Goal: Information Seeking & Learning: Learn about a topic

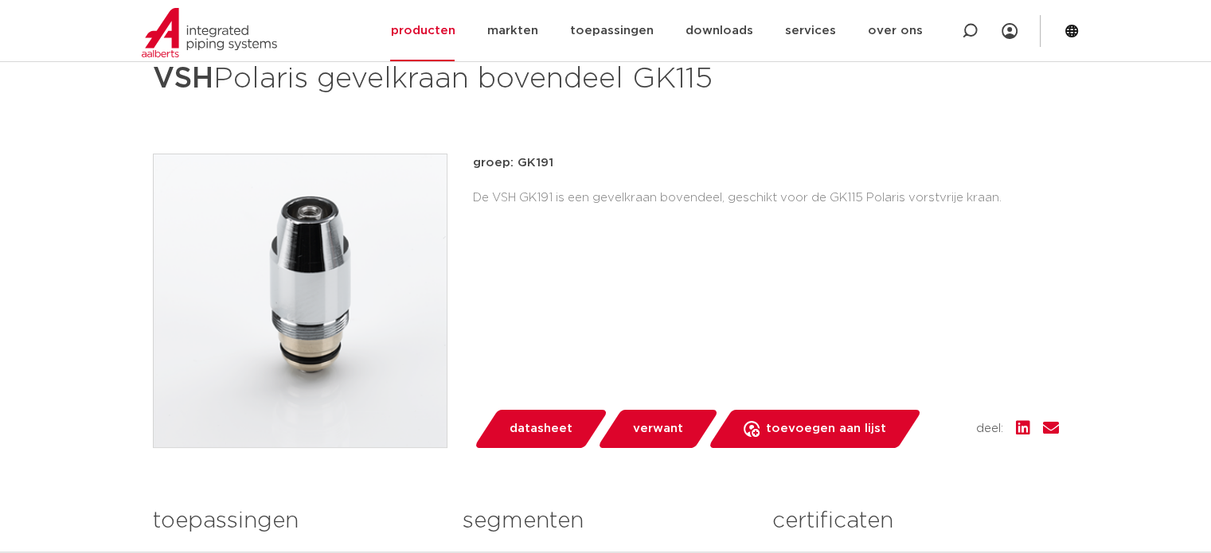
scroll to position [80, 0]
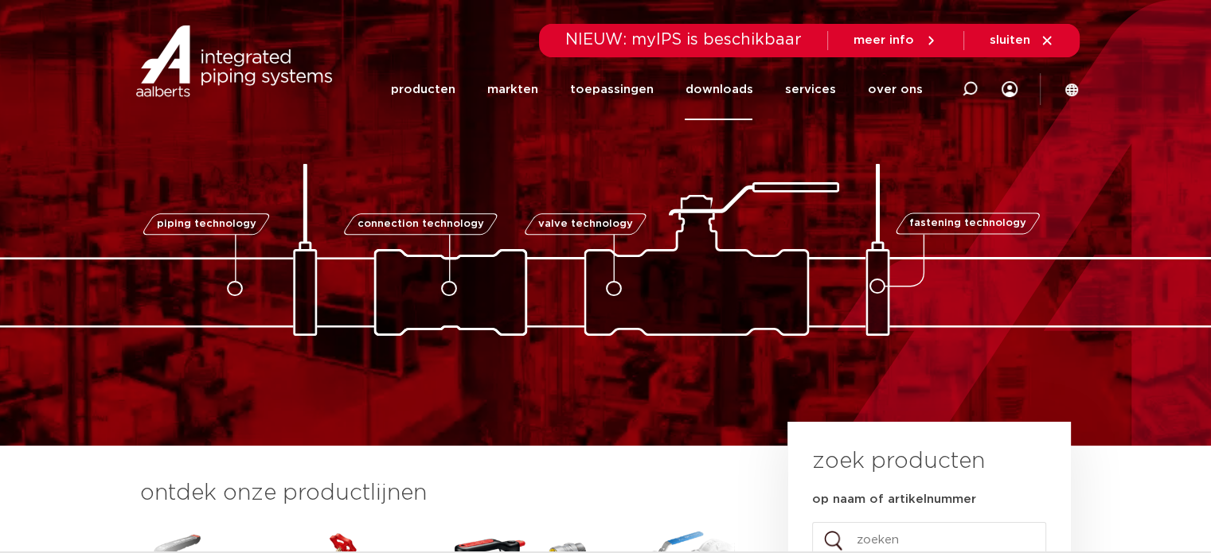
click at [732, 86] on link "downloads" at bounding box center [719, 89] width 68 height 61
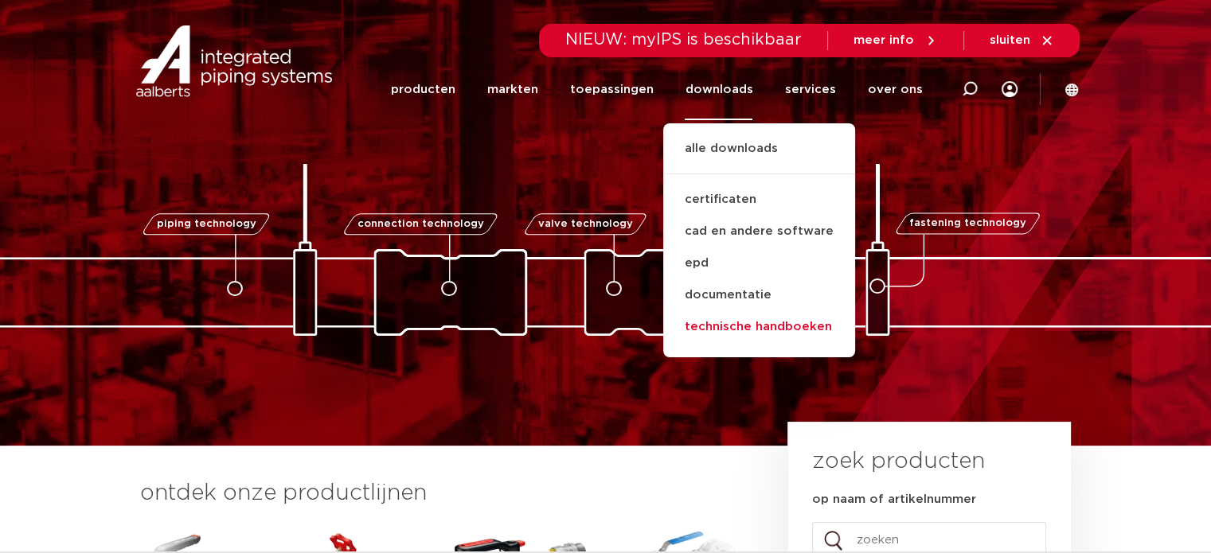
click at [761, 332] on link "technische handboeken" at bounding box center [759, 327] width 192 height 32
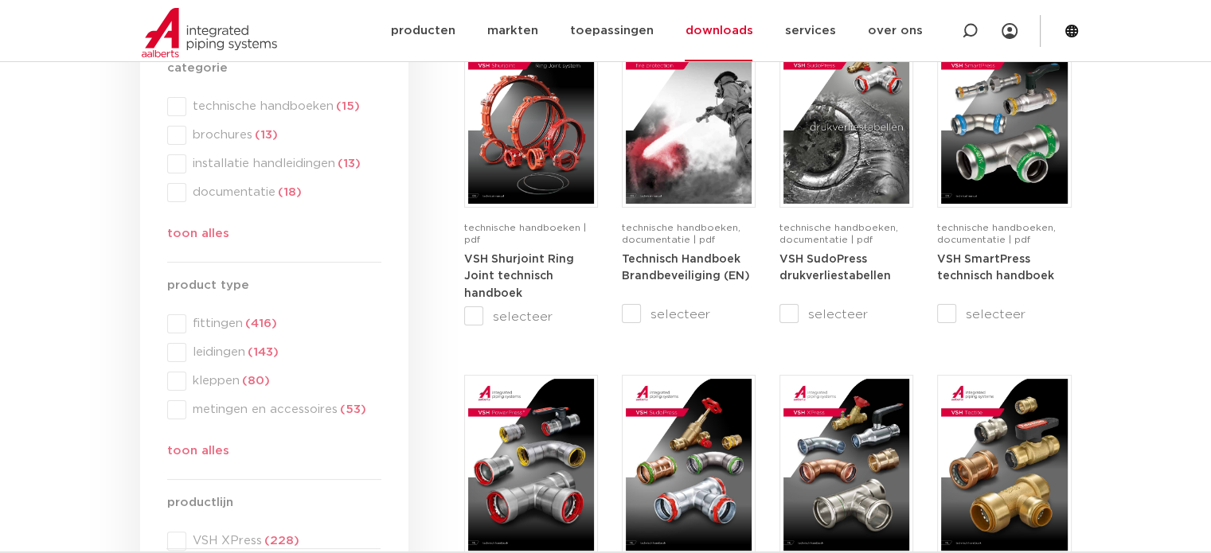
scroll to position [637, 0]
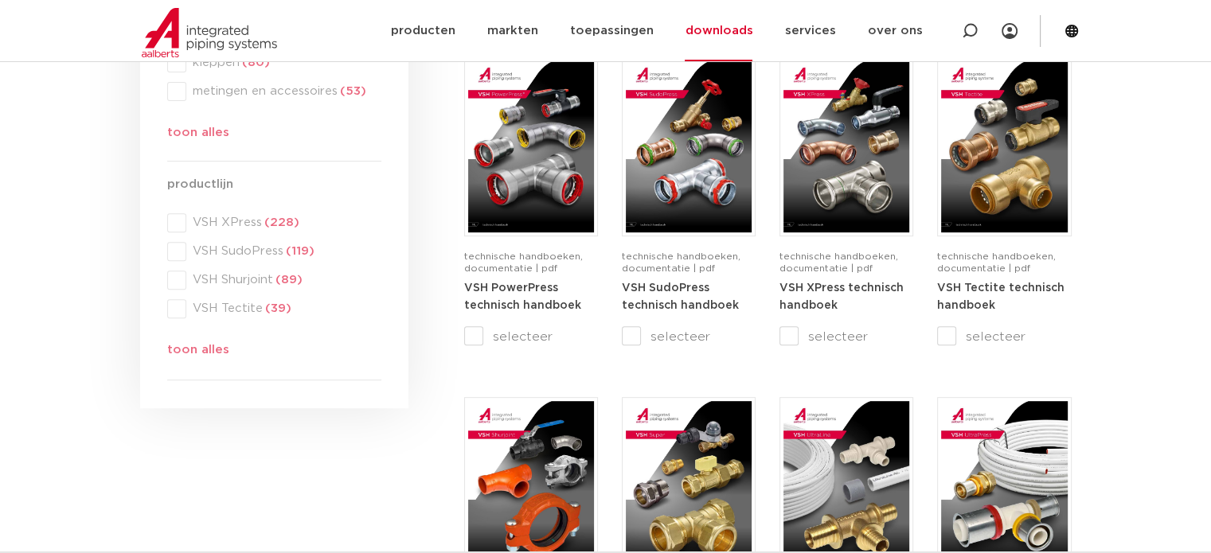
click at [210, 347] on div "productlijn productlijn VSH XPress (228) VSH SudoPress (119) VSH Shurjoint (89)…" at bounding box center [274, 270] width 214 height 191
click at [205, 350] on div "productlijn productlijn VSH XPress (228) VSH SudoPress (119) VSH Shurjoint (89)…" at bounding box center [274, 270] width 214 height 191
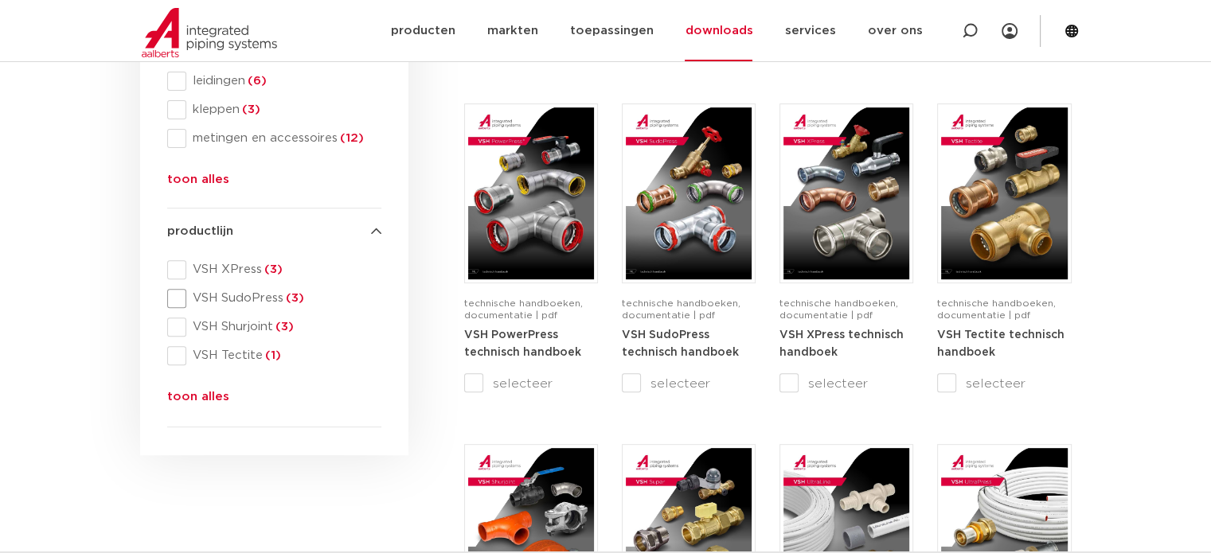
scroll to position [398, 0]
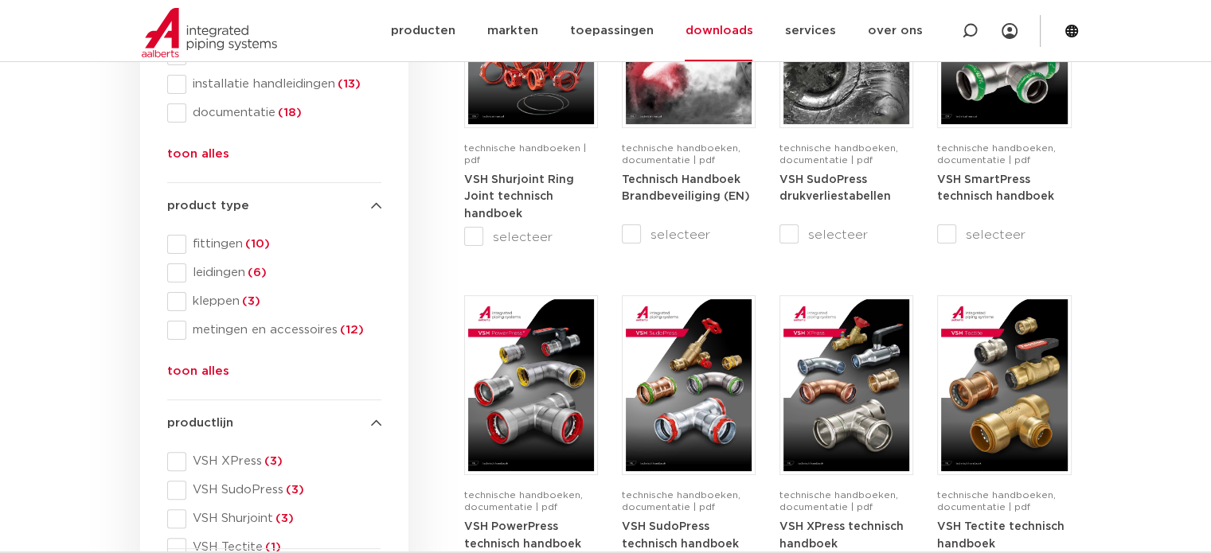
click at [210, 367] on button "toon alles" at bounding box center [198, 374] width 62 height 25
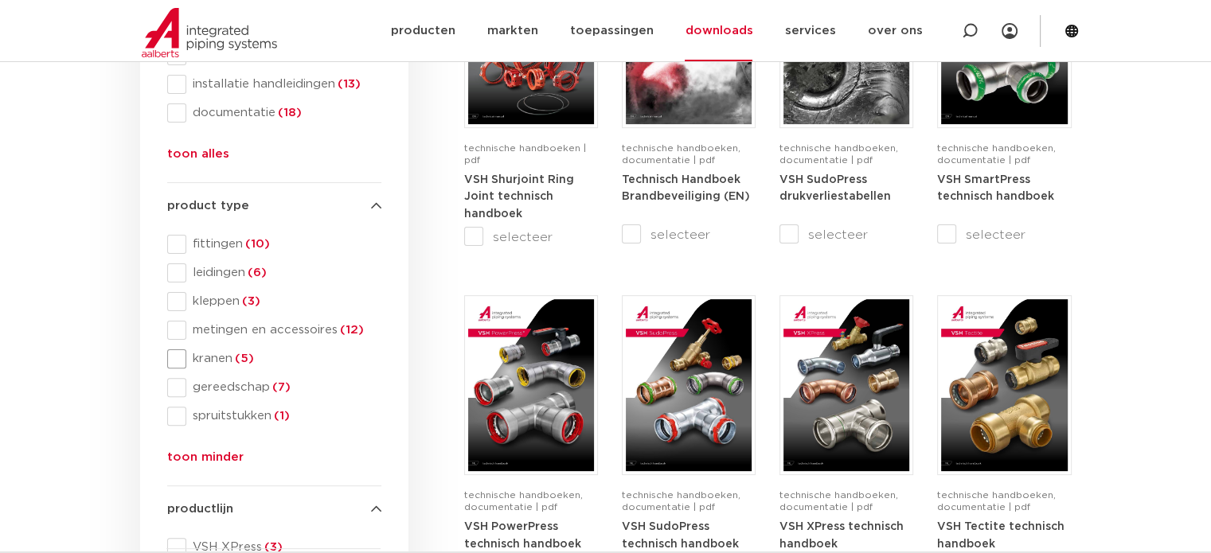
click at [217, 357] on span "kranen (5)" at bounding box center [283, 359] width 195 height 16
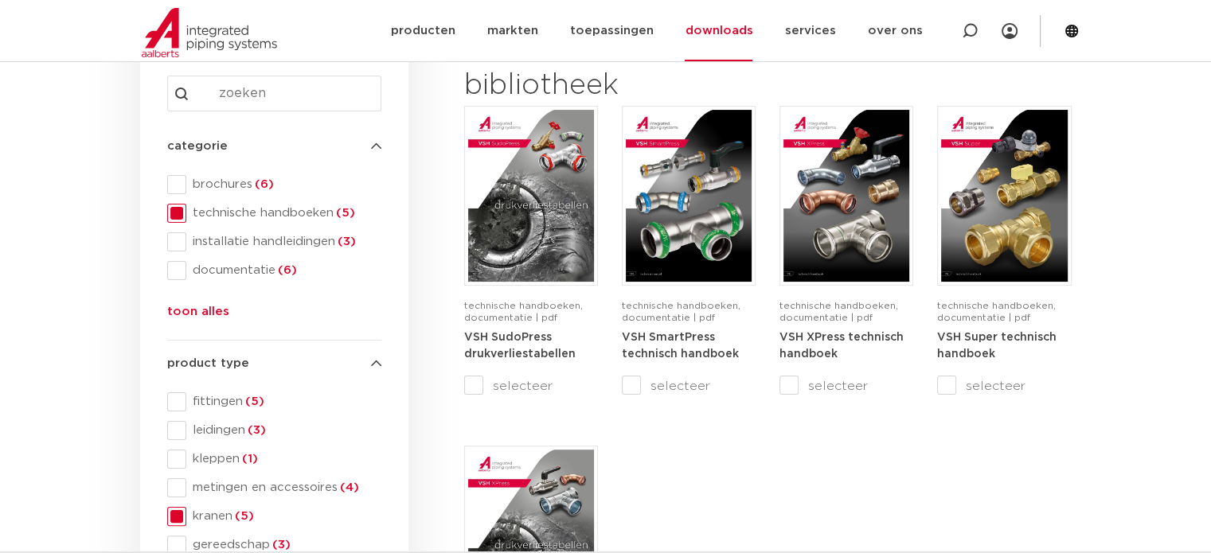
scroll to position [239, 0]
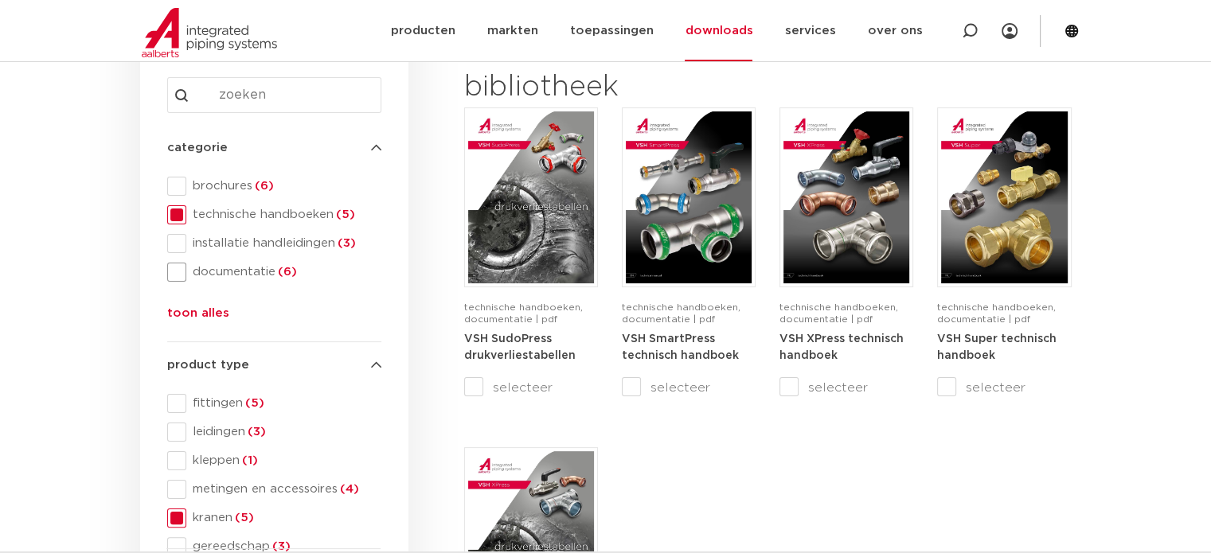
click at [264, 272] on span "documentatie (6)" at bounding box center [283, 272] width 195 height 16
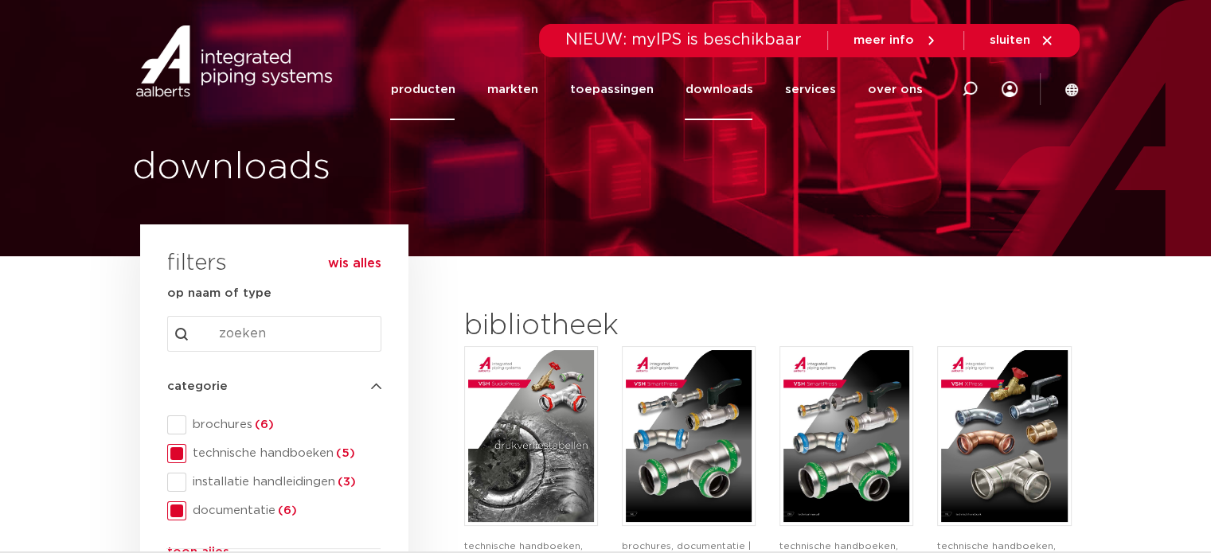
click at [449, 96] on link "producten" at bounding box center [422, 89] width 64 height 61
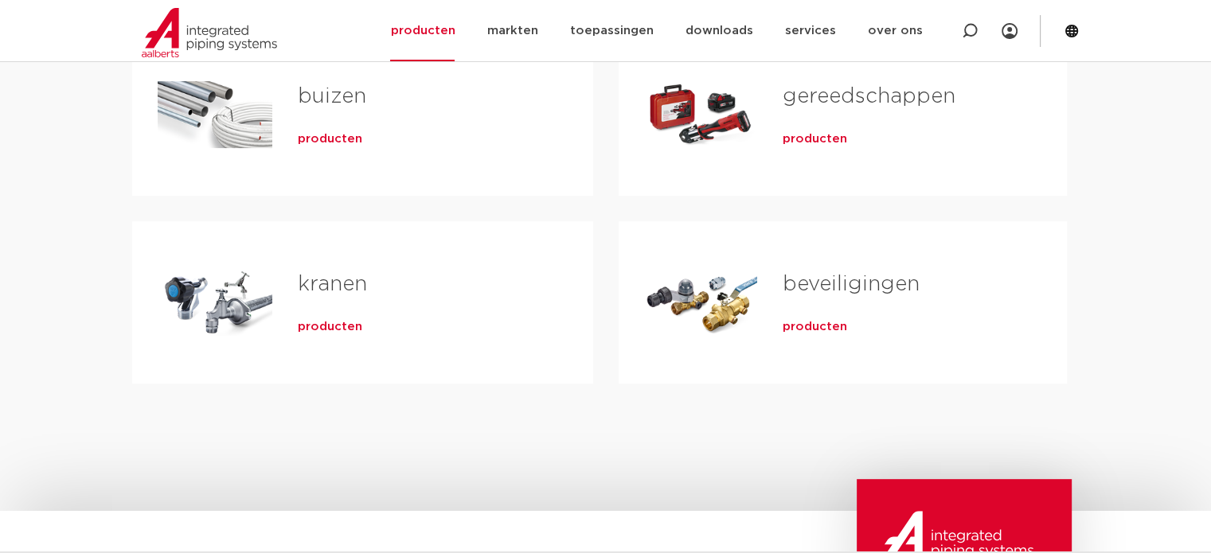
scroll to position [557, 0]
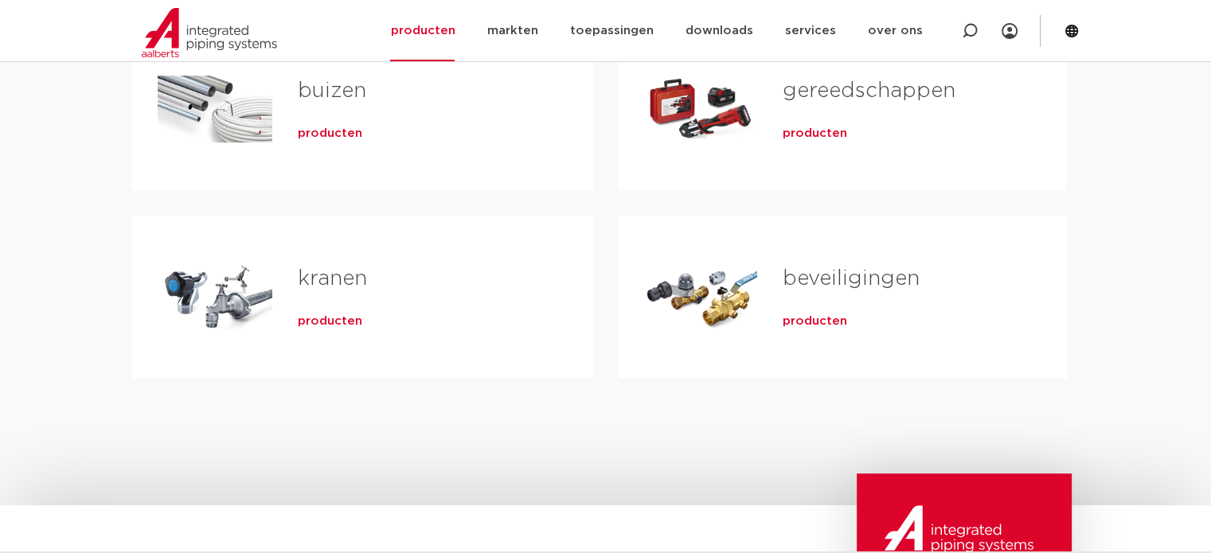
click at [352, 271] on link "kranen" at bounding box center [332, 278] width 69 height 21
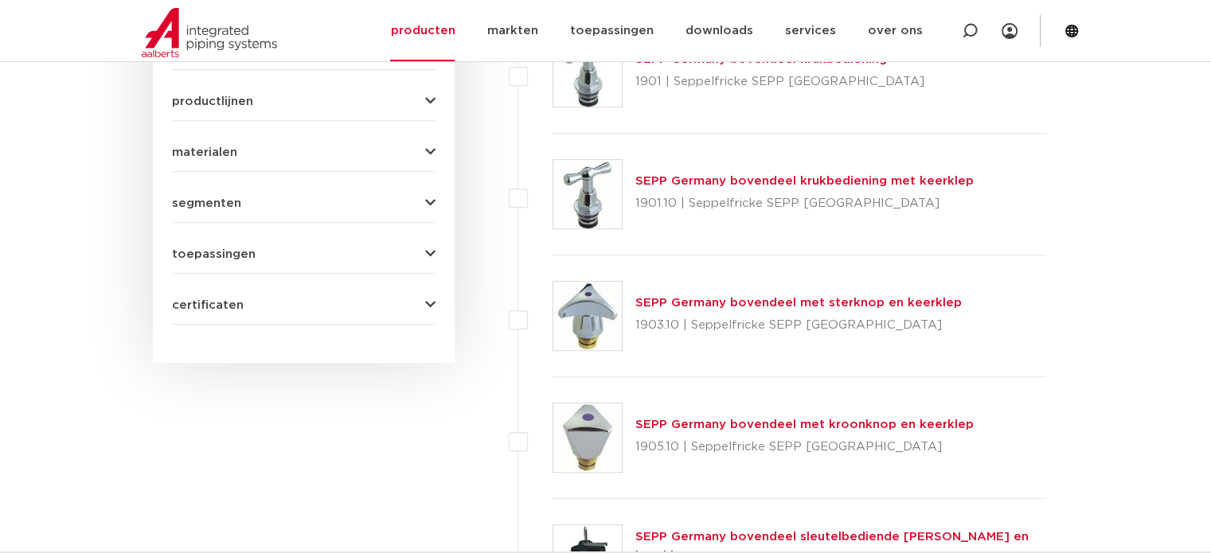
scroll to position [637, 0]
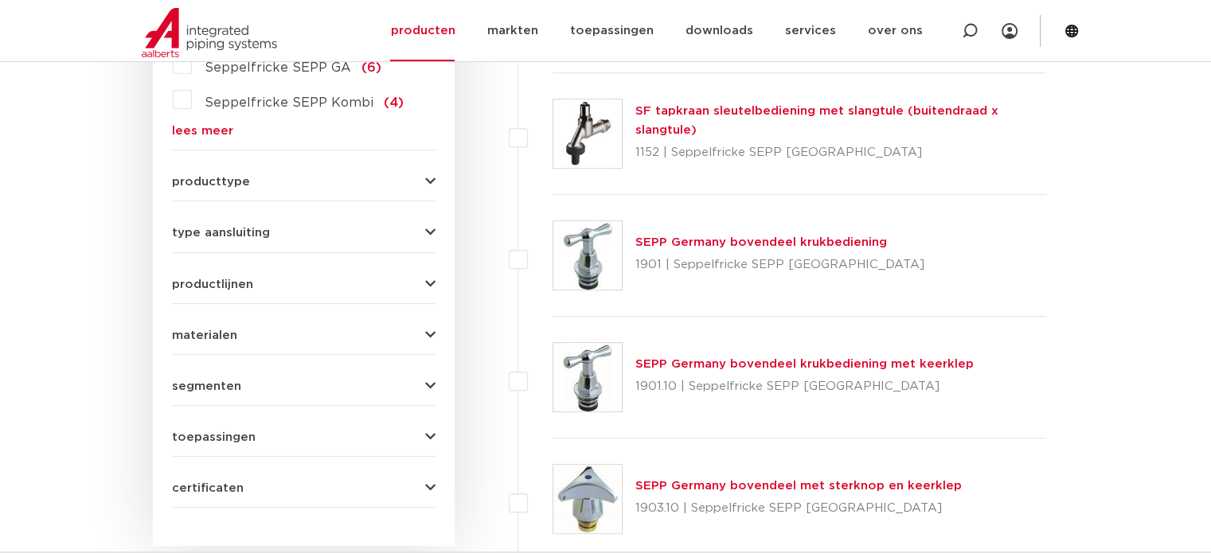
click at [414, 176] on button "producttype" at bounding box center [304, 182] width 264 height 12
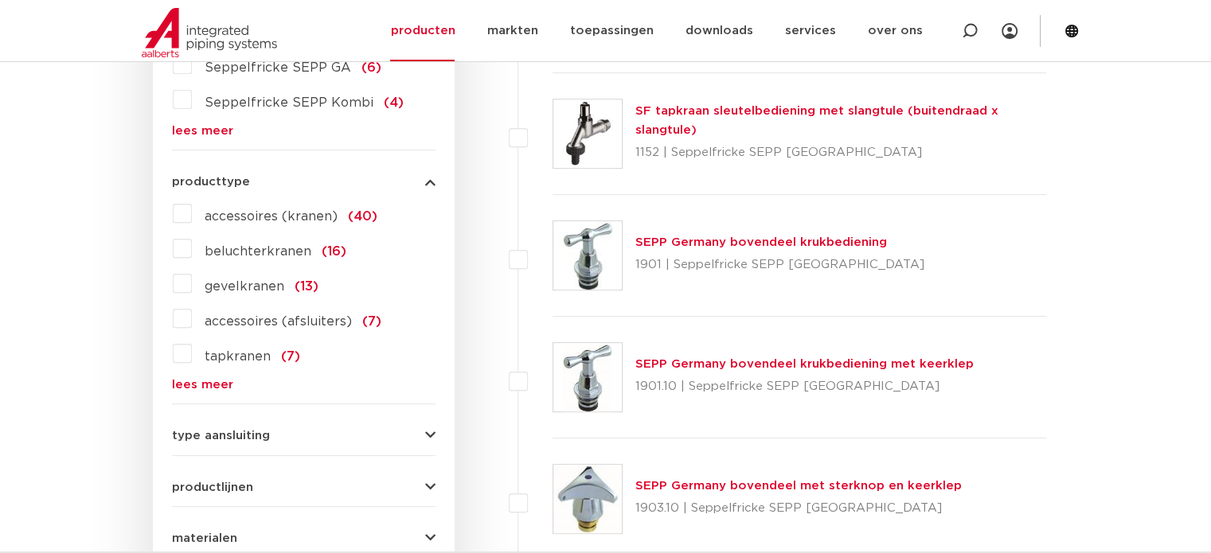
click at [192, 271] on label "gevelkranen (13)" at bounding box center [255, 283] width 127 height 25
click at [0, 0] on input "gevelkranen (13)" at bounding box center [0, 0] width 0 height 0
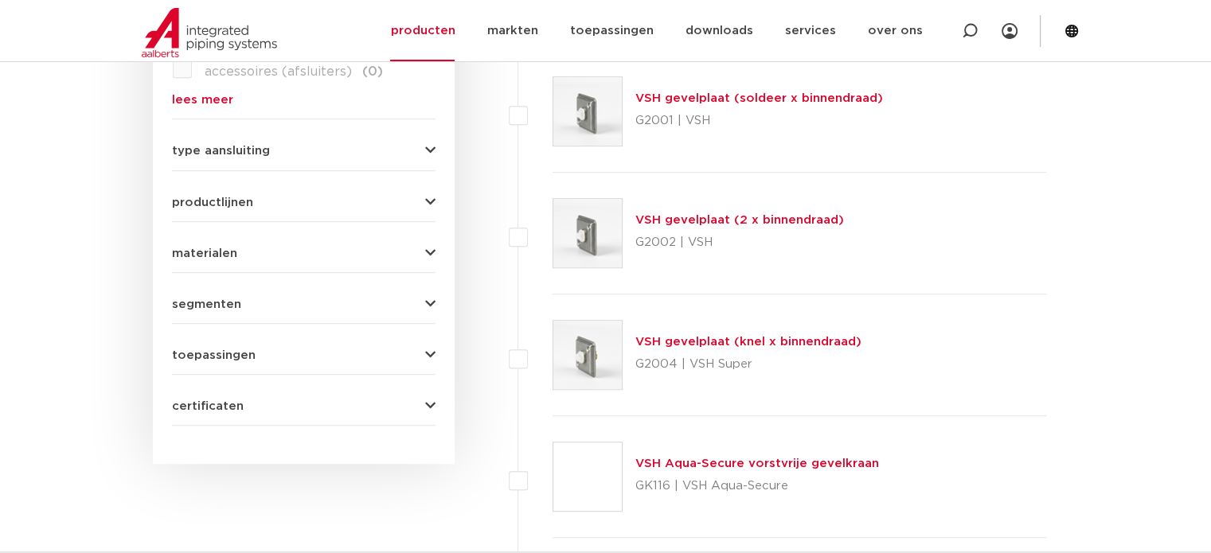
scroll to position [876, 0]
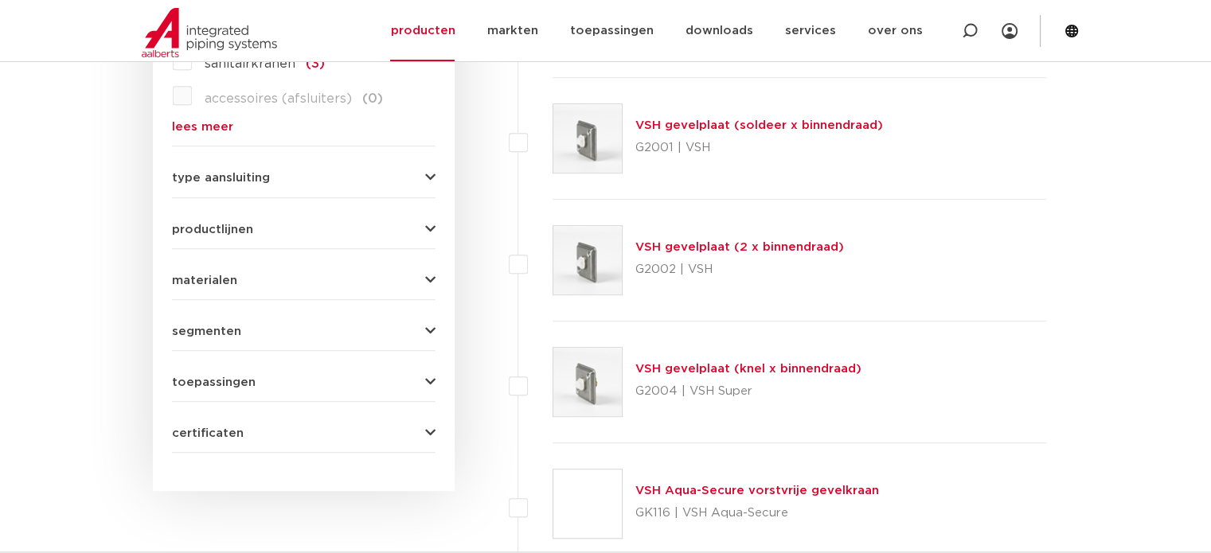
click at [596, 140] on img at bounding box center [587, 138] width 68 height 68
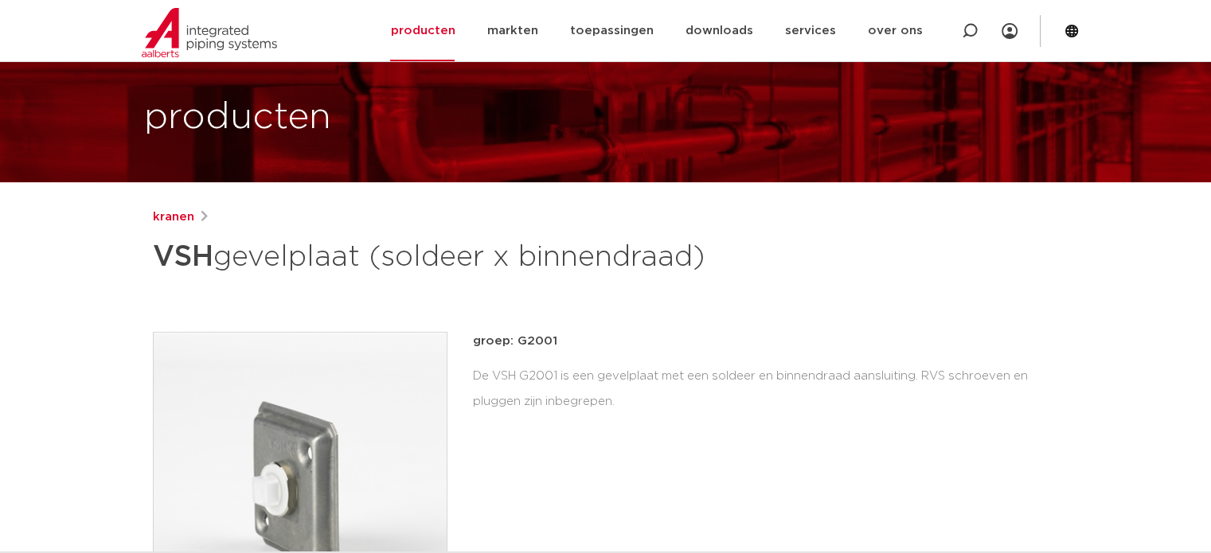
scroll to position [159, 0]
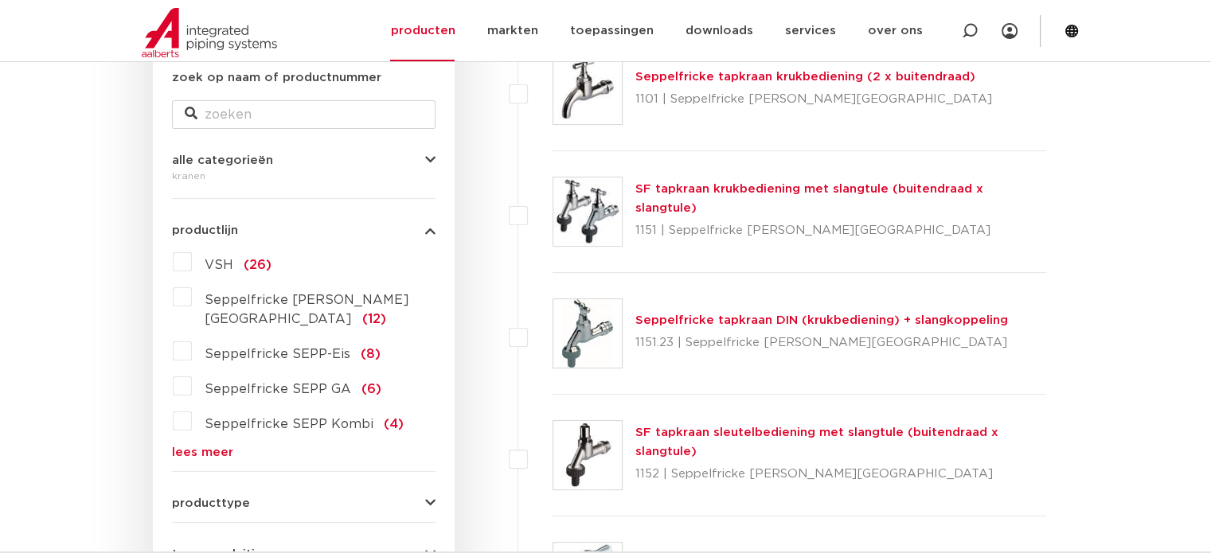
scroll to position [318, 0]
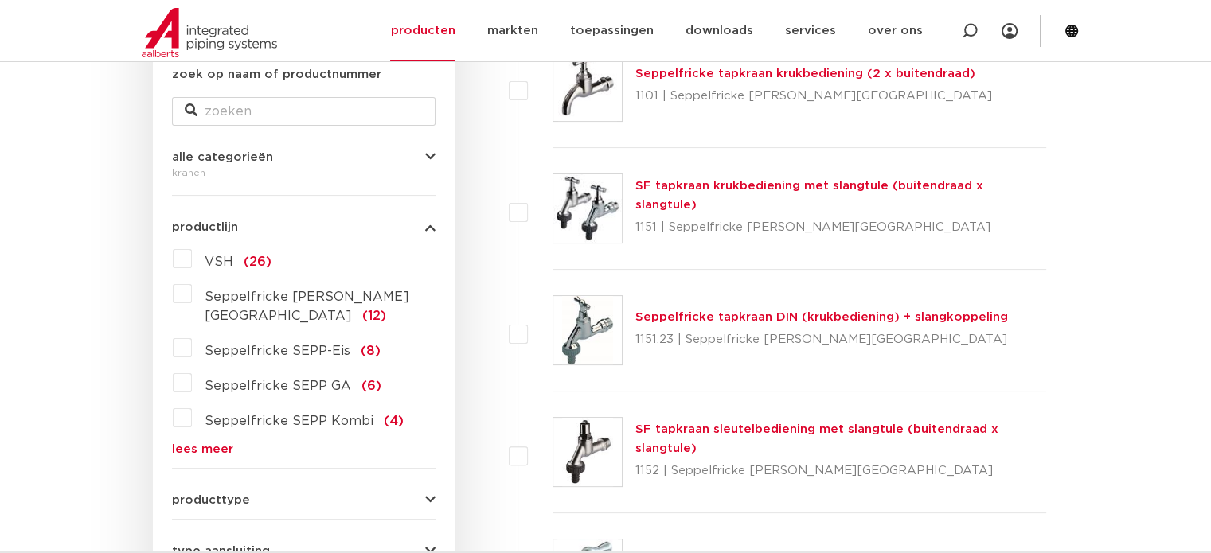
click at [236, 158] on span "alle categorieën" at bounding box center [222, 157] width 101 height 12
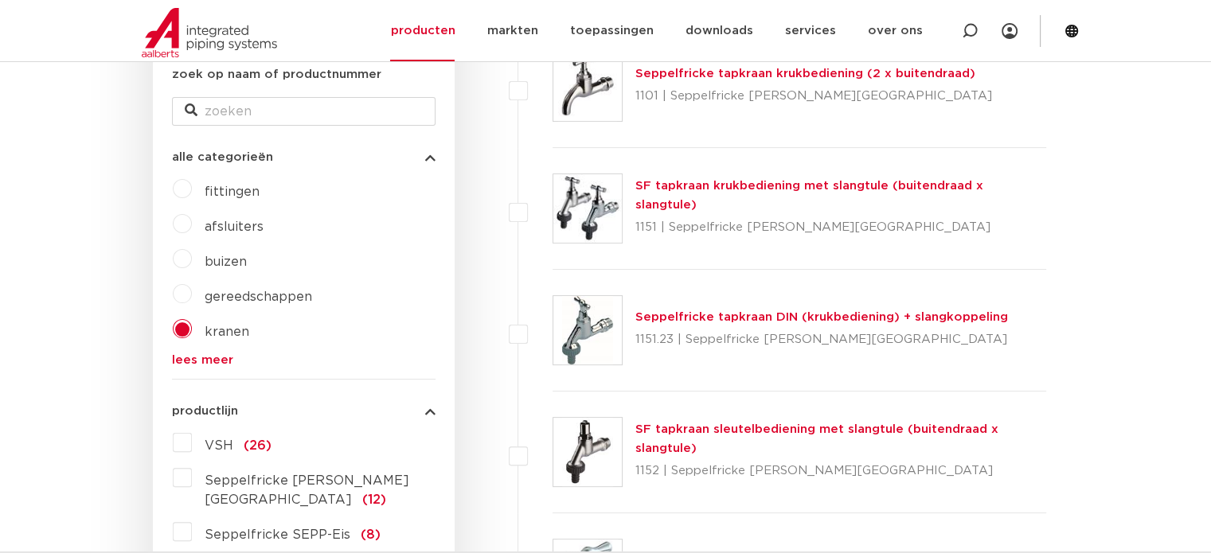
click at [224, 362] on link "lees meer" at bounding box center [304, 360] width 264 height 12
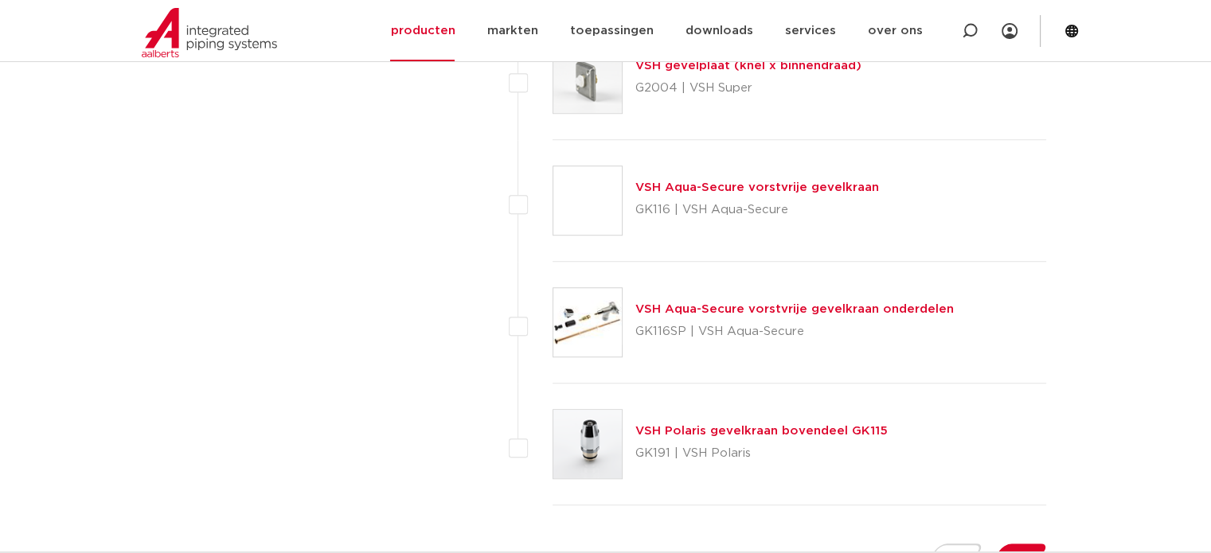
scroll to position [7324, 0]
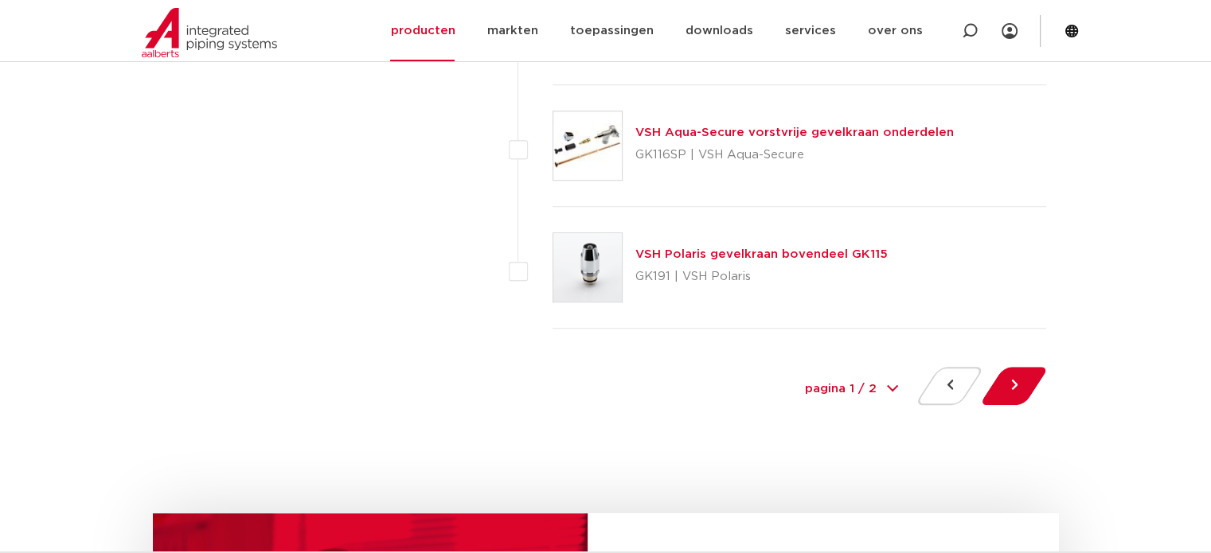
click at [588, 266] on img at bounding box center [587, 267] width 68 height 68
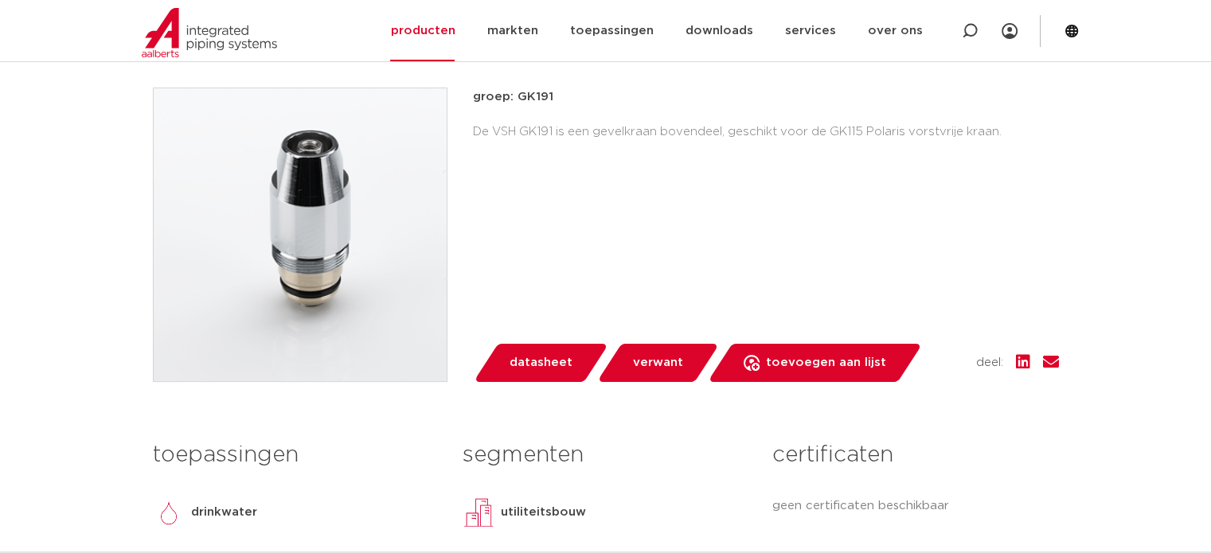
scroll to position [398, 0]
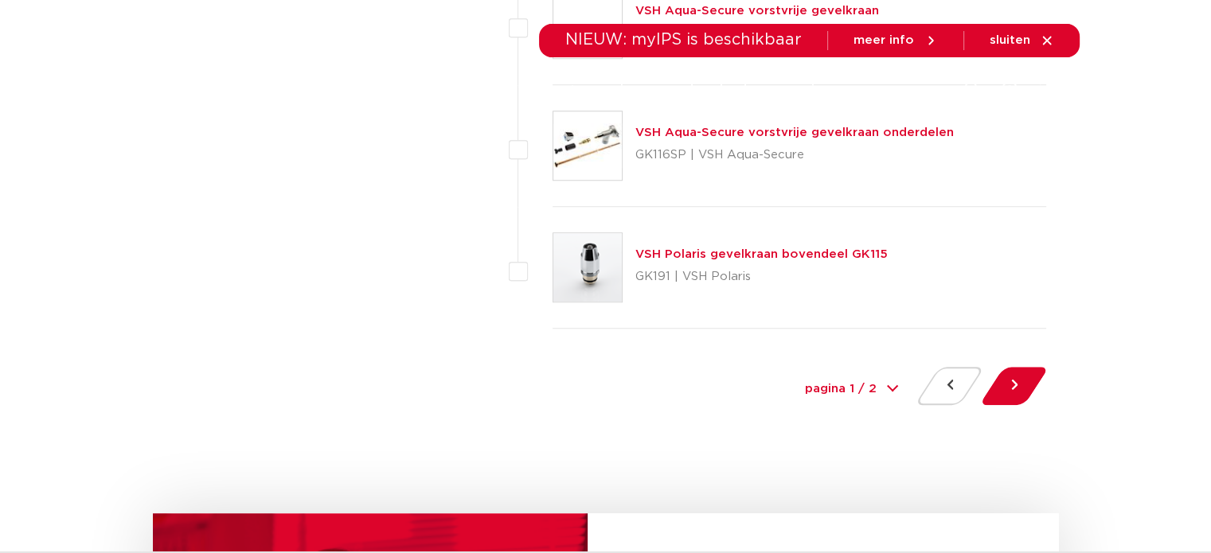
click at [665, 248] on link "VSH Polaris gevelkraan bovendeel GK115" at bounding box center [761, 254] width 252 height 12
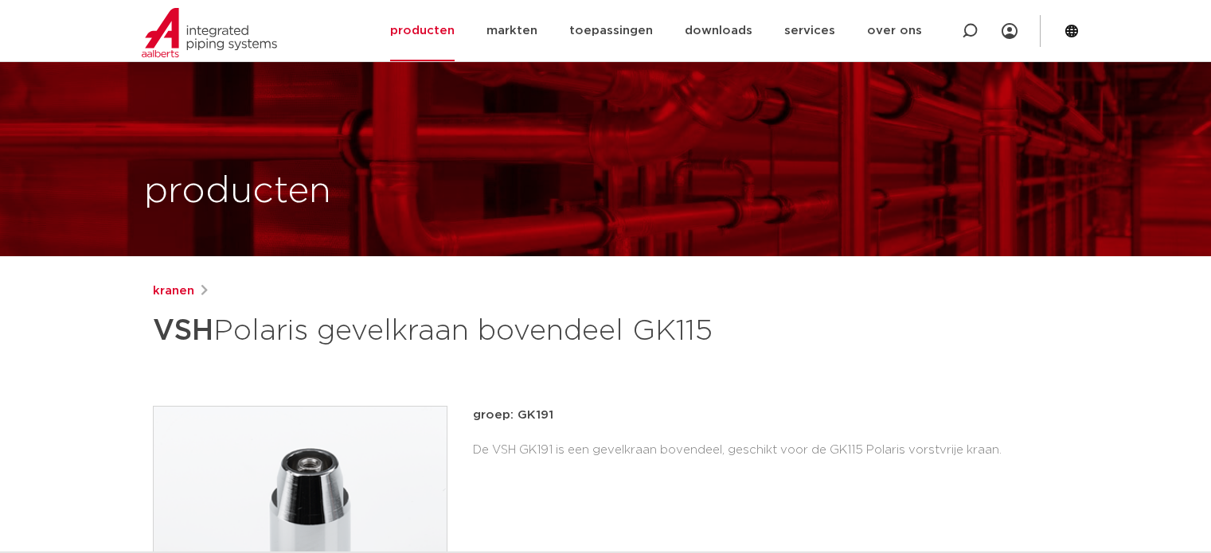
scroll to position [556, 0]
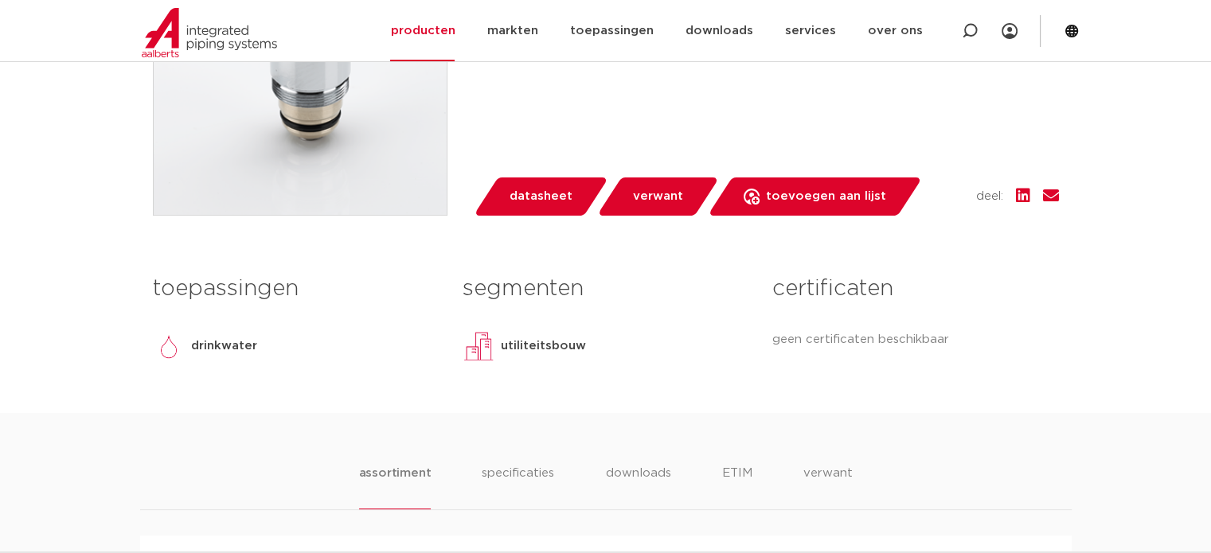
click at [643, 209] on span "verwant" at bounding box center [658, 196] width 50 height 25
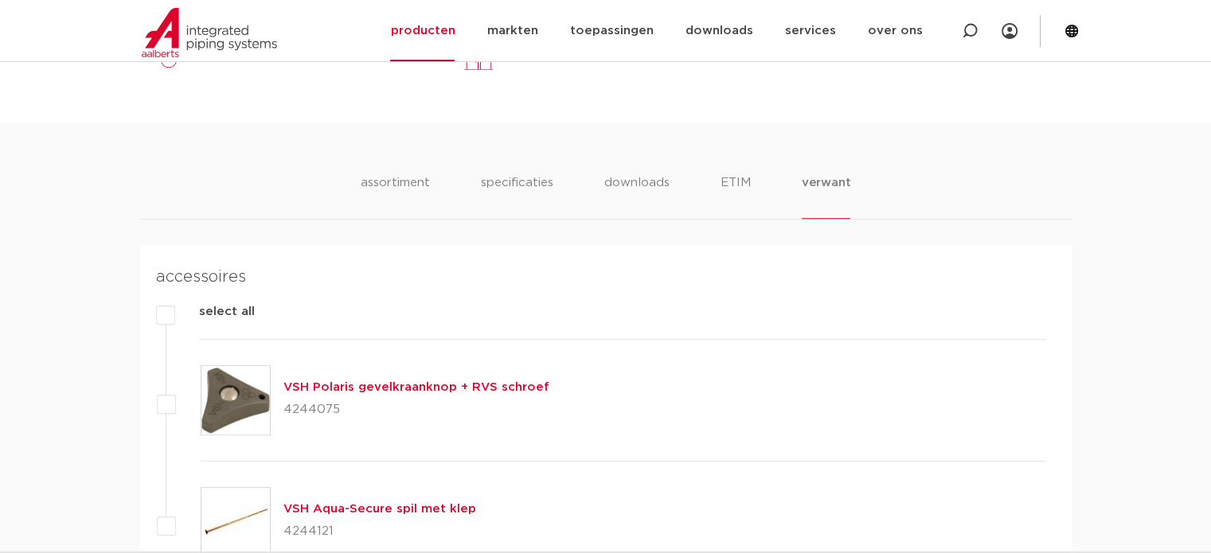
scroll to position [580, 0]
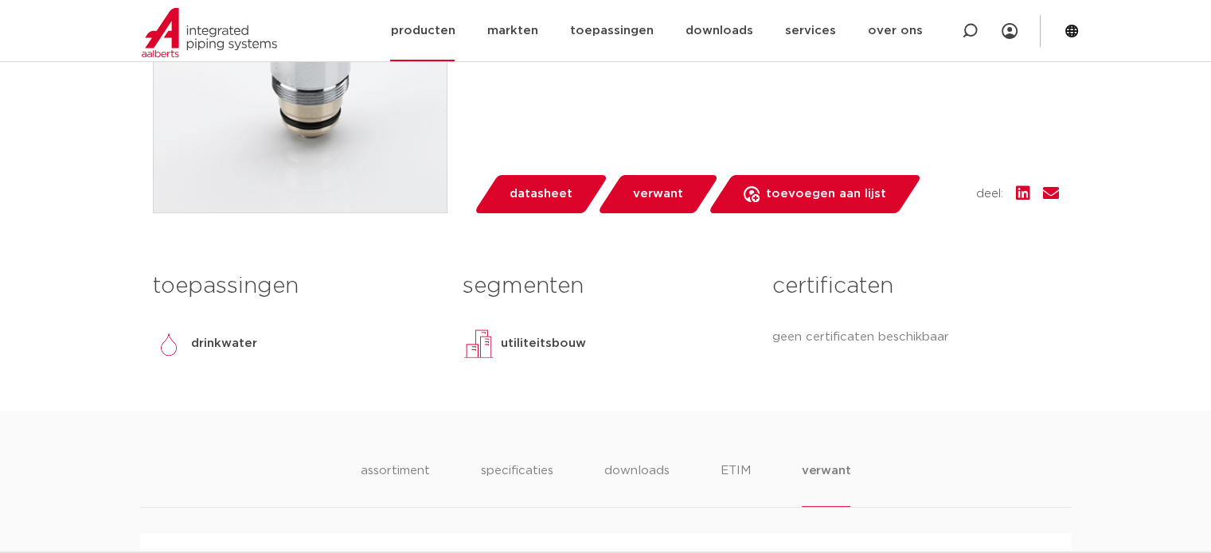
scroll to position [478, 0]
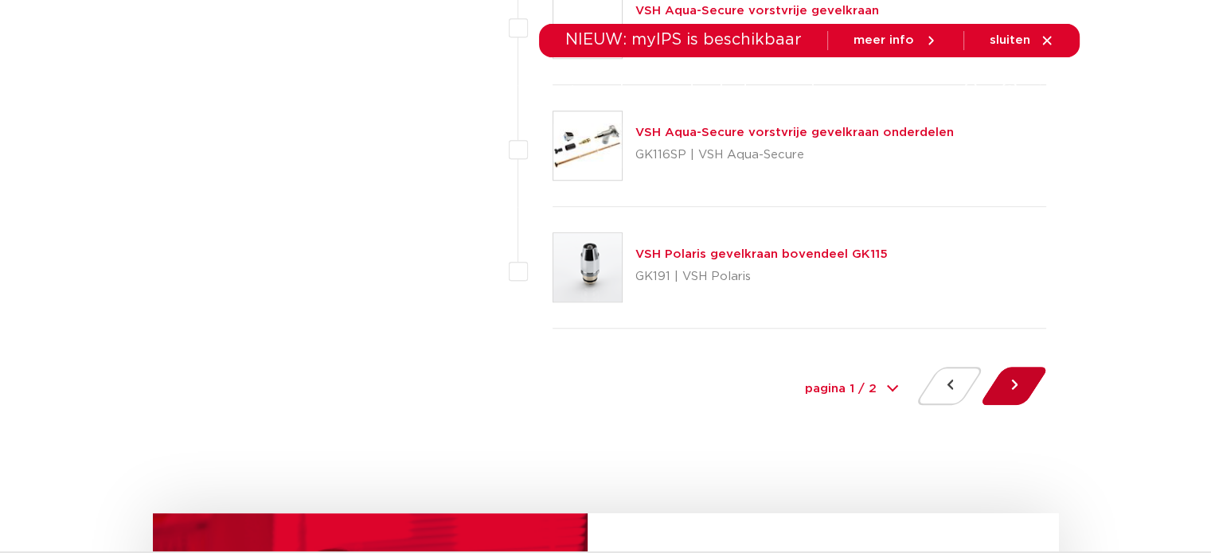
click at [1013, 378] on button at bounding box center [1013, 386] width 45 height 38
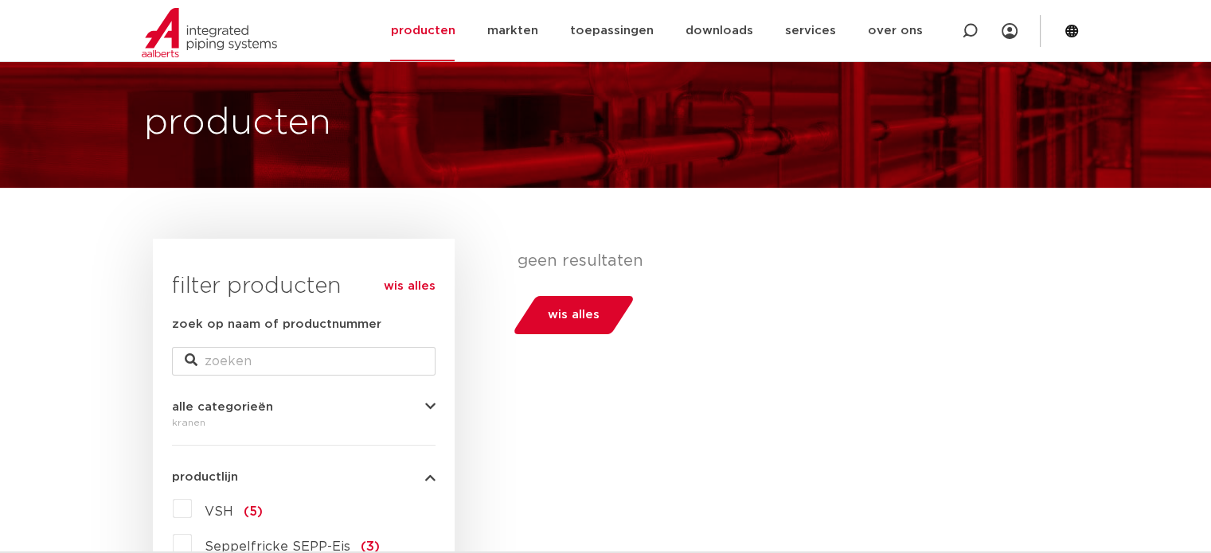
scroll to position [239, 0]
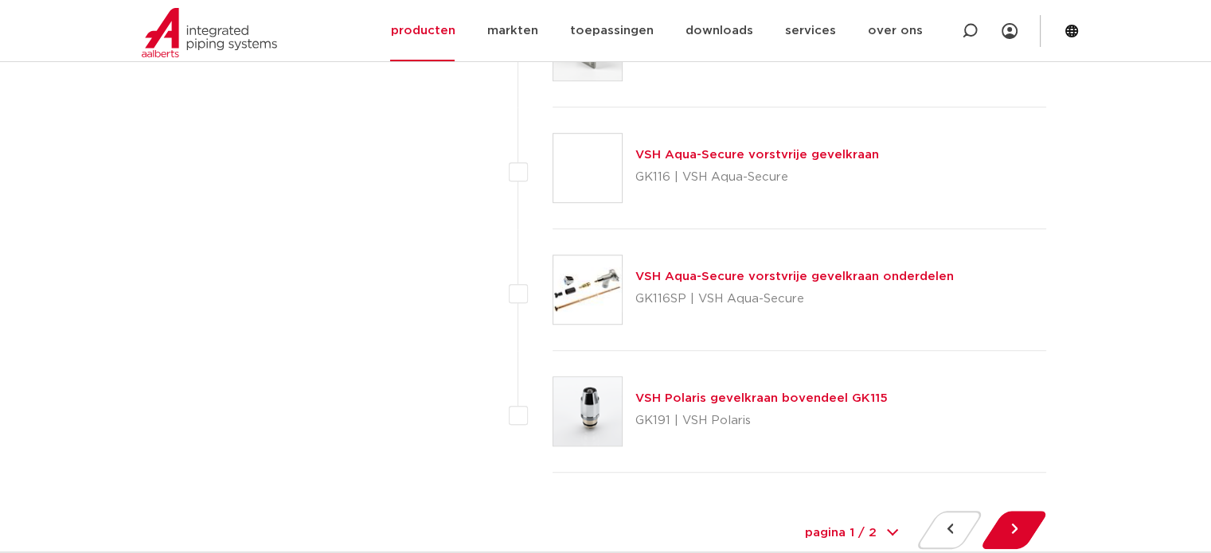
scroll to position [7324, 0]
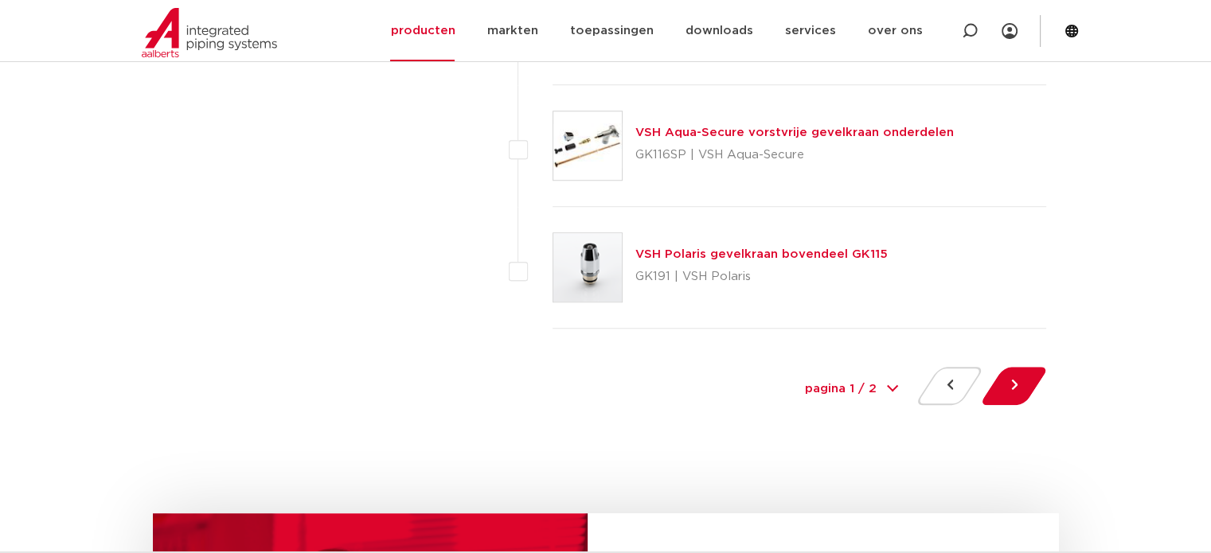
click at [888, 378] on div "pagina 1 / 2 1 2" at bounding box center [850, 390] width 119 height 36
click at [869, 379] on select "pagina 1 / 2 1 2" at bounding box center [850, 390] width 119 height 36
select select "2"
click at [791, 372] on select "pagina 1 / 2 1 2" at bounding box center [850, 390] width 119 height 36
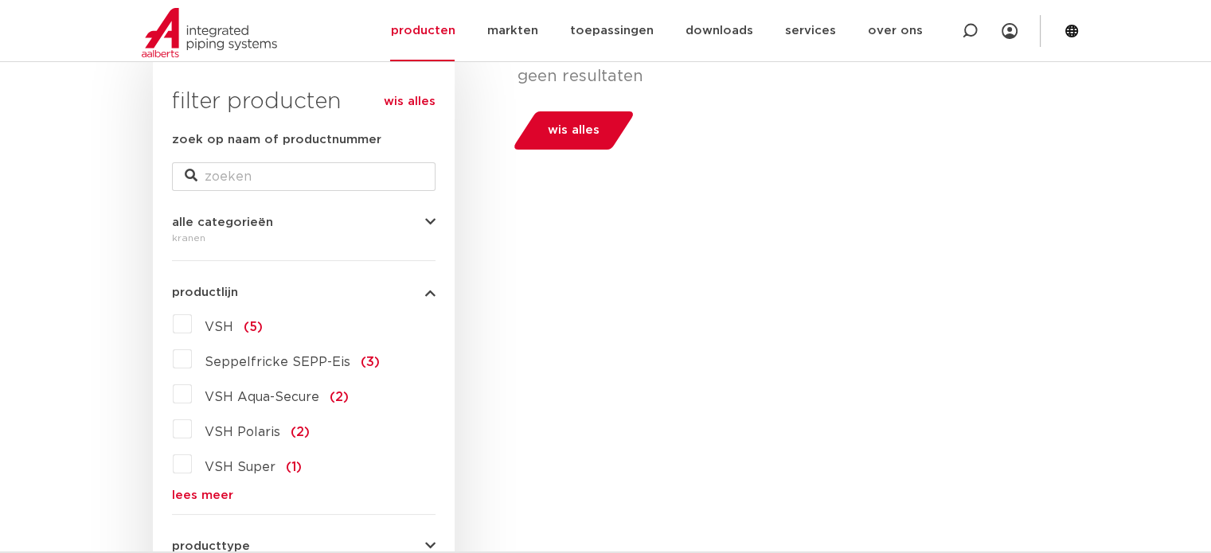
scroll to position [318, 0]
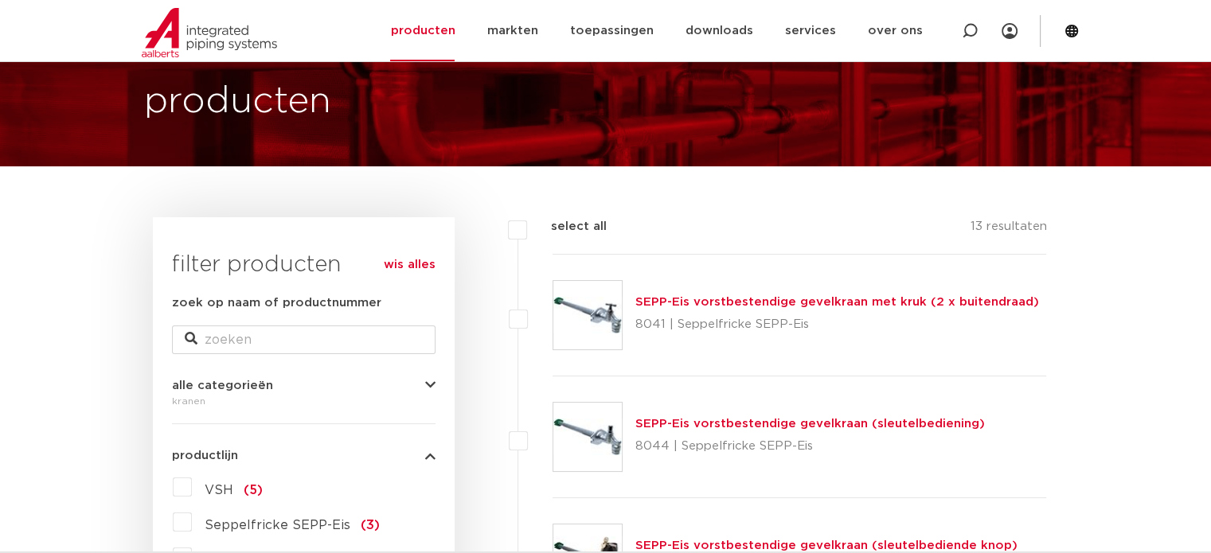
scroll to position [80, 0]
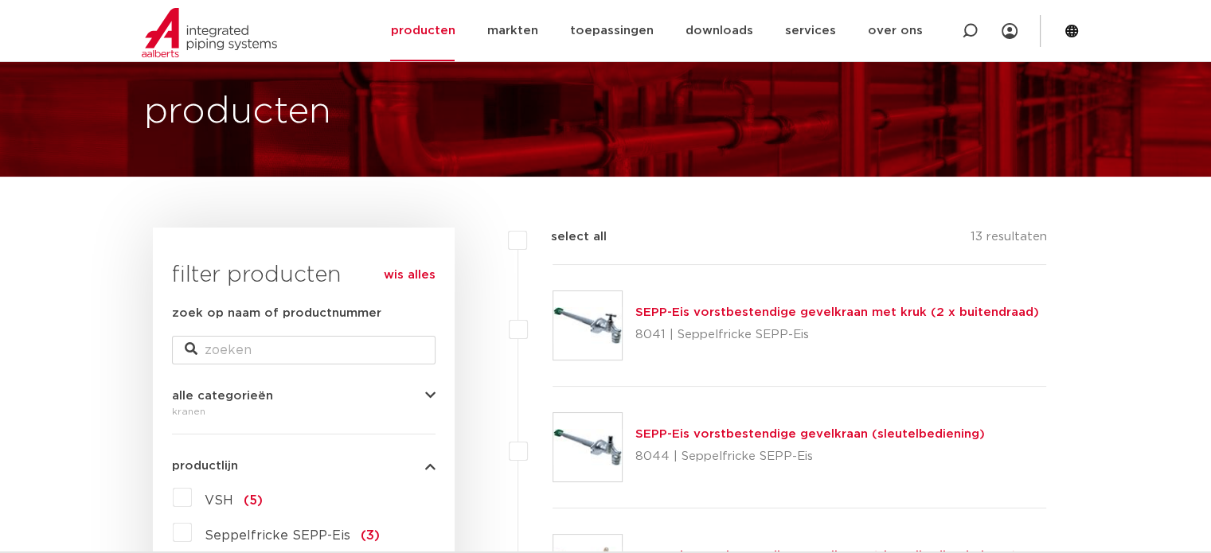
click at [243, 397] on span "alle categorieën" at bounding box center [222, 396] width 101 height 12
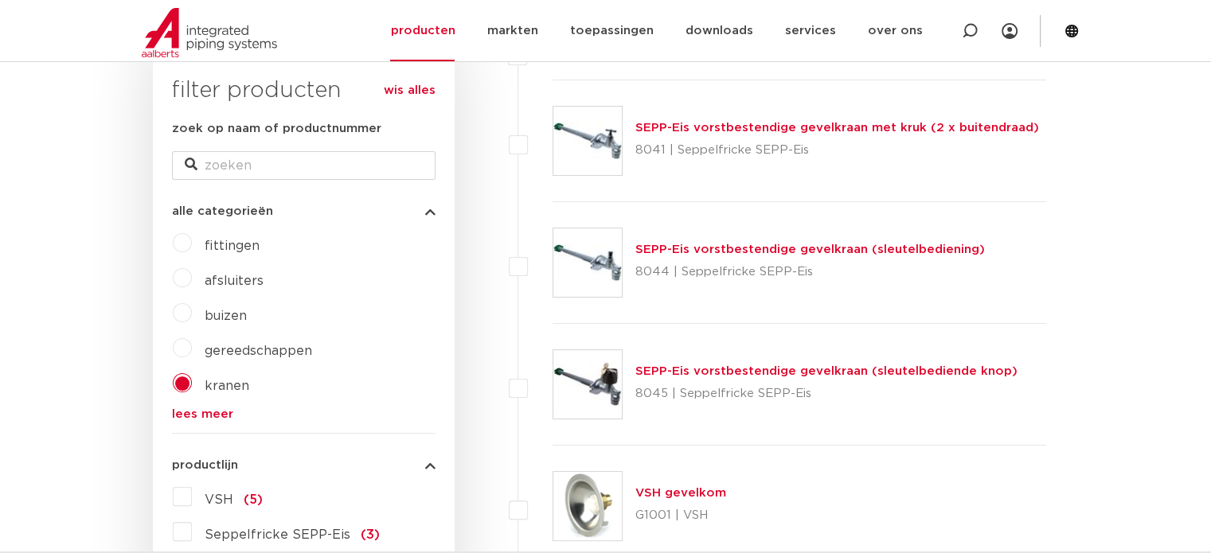
scroll to position [398, 0]
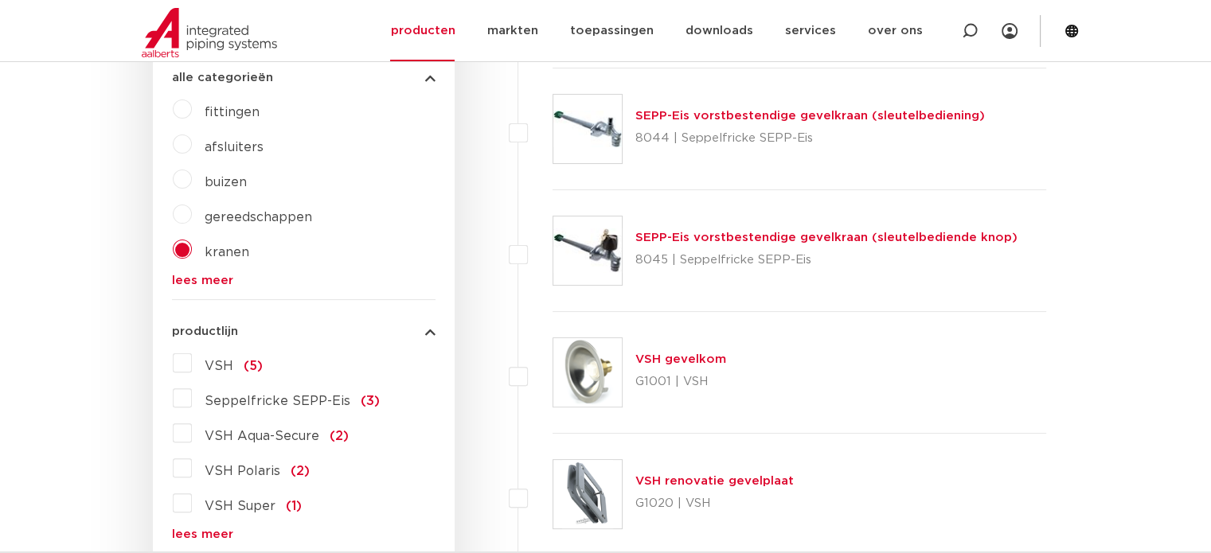
click at [185, 278] on link "lees meer" at bounding box center [304, 281] width 264 height 12
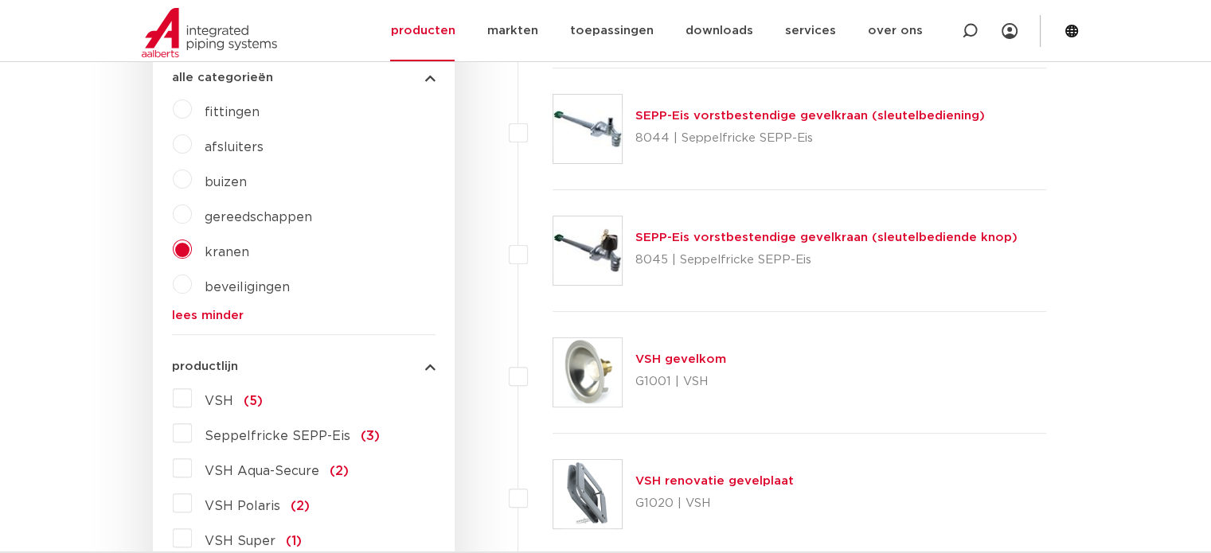
click at [192, 209] on label "gereedschappen" at bounding box center [252, 213] width 120 height 25
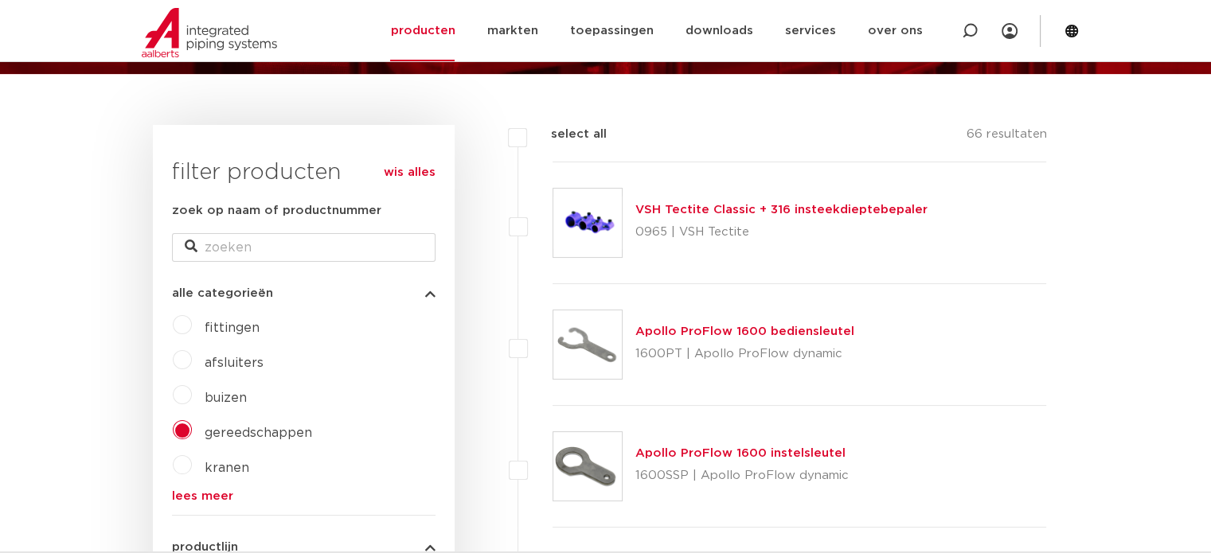
scroll to position [239, 0]
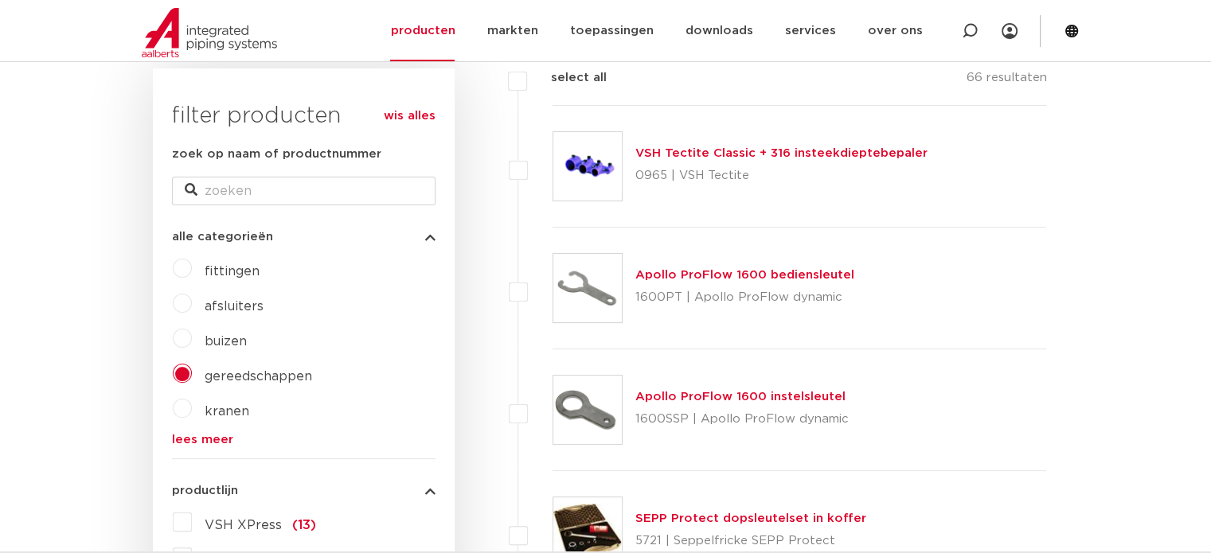
click at [192, 406] on label "kranen" at bounding box center [220, 408] width 57 height 25
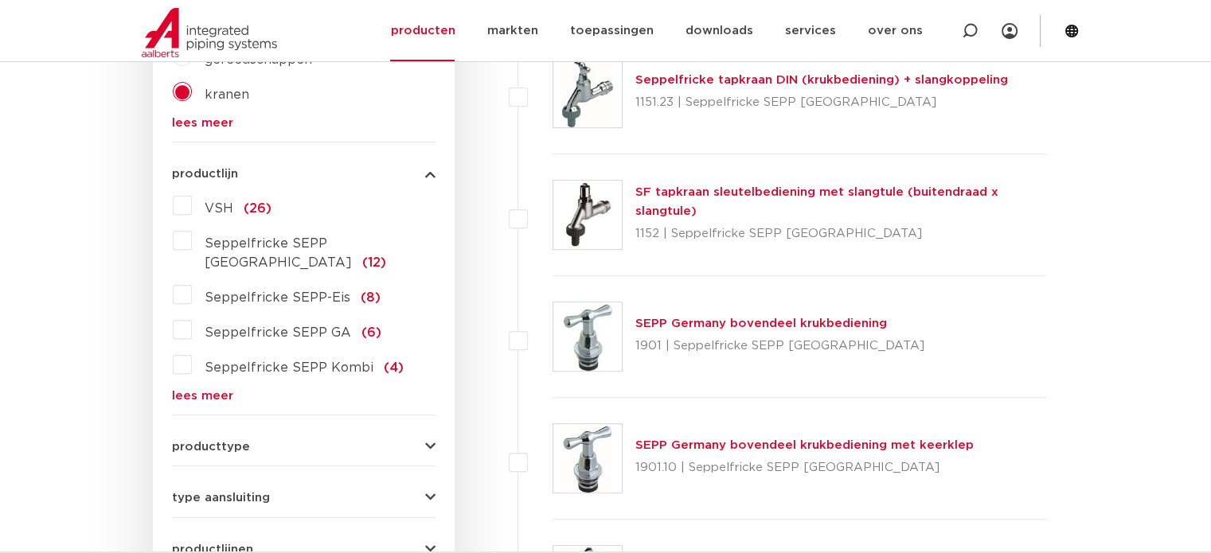
scroll to position [557, 0]
click at [209, 388] on link "lees meer" at bounding box center [304, 394] width 264 height 12
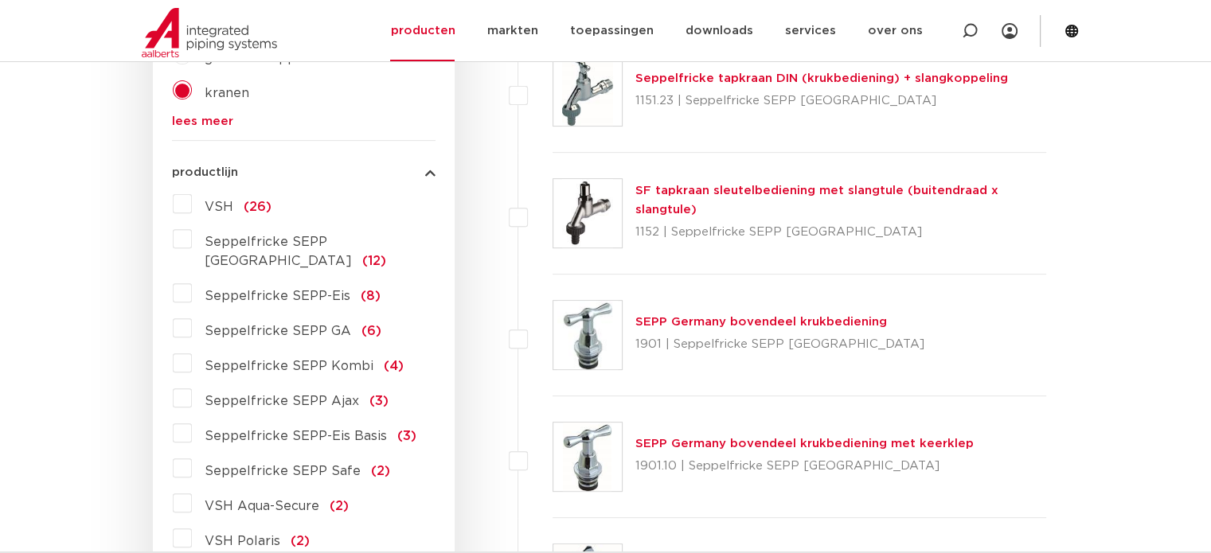
click at [192, 208] on label "VSH (26)" at bounding box center [232, 203] width 80 height 25
click at [0, 0] on input "VSH (26)" at bounding box center [0, 0] width 0 height 0
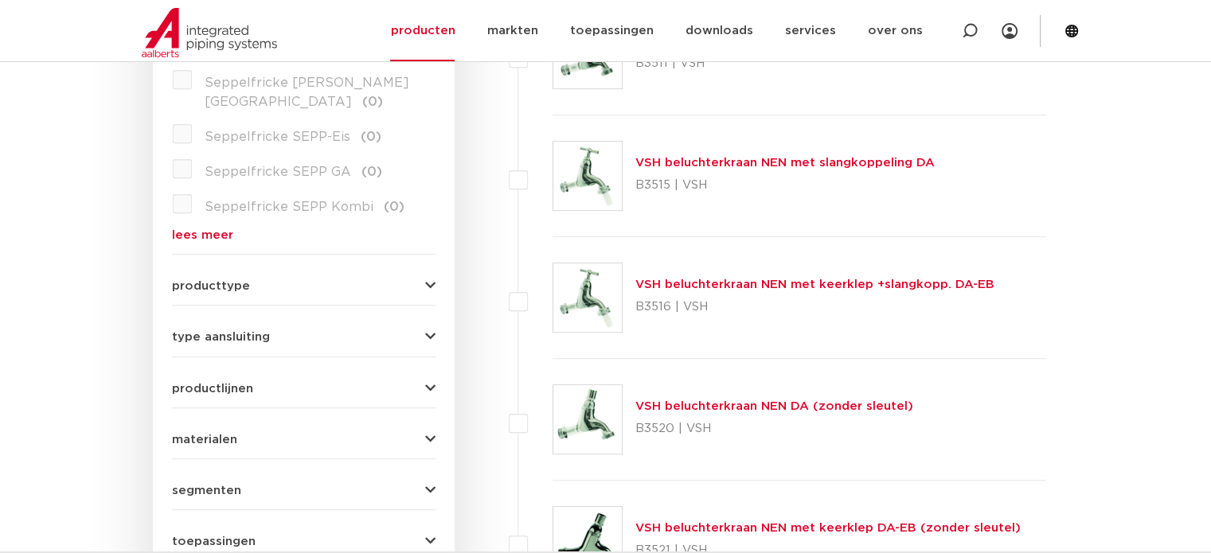
click at [258, 280] on button "producttype" at bounding box center [304, 286] width 264 height 12
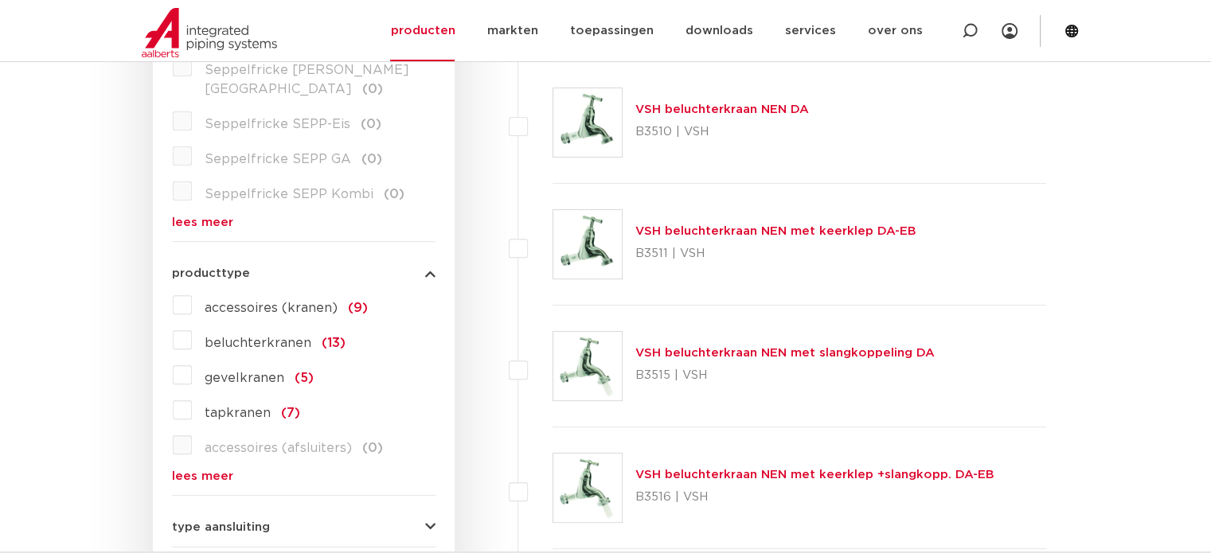
scroll to position [513, 0]
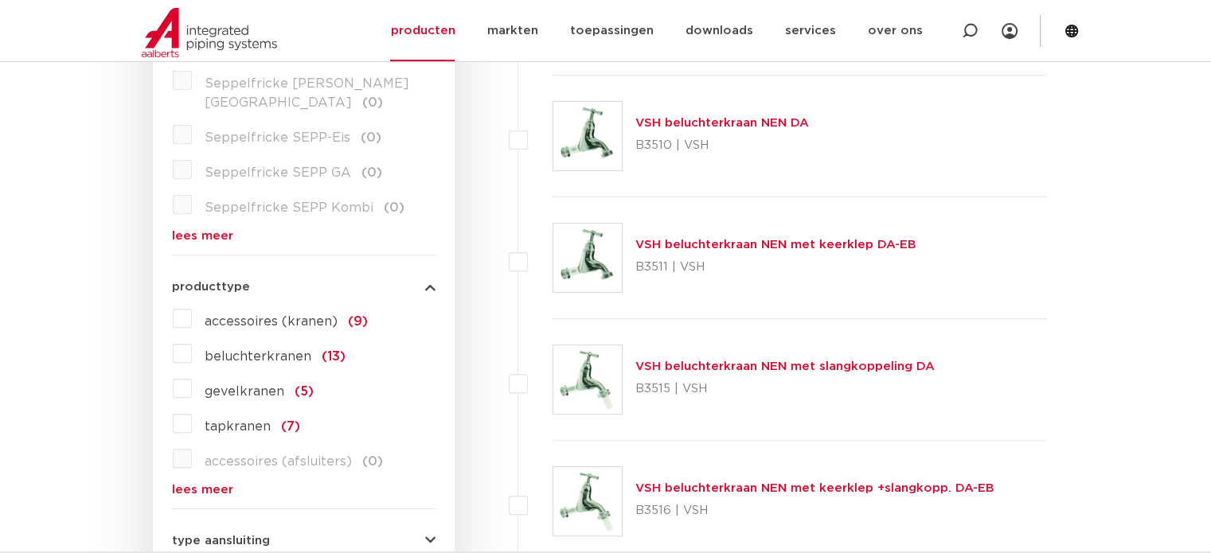
click at [192, 376] on label "gevelkranen (5)" at bounding box center [253, 388] width 122 height 25
click at [0, 0] on input "gevelkranen (5)" at bounding box center [0, 0] width 0 height 0
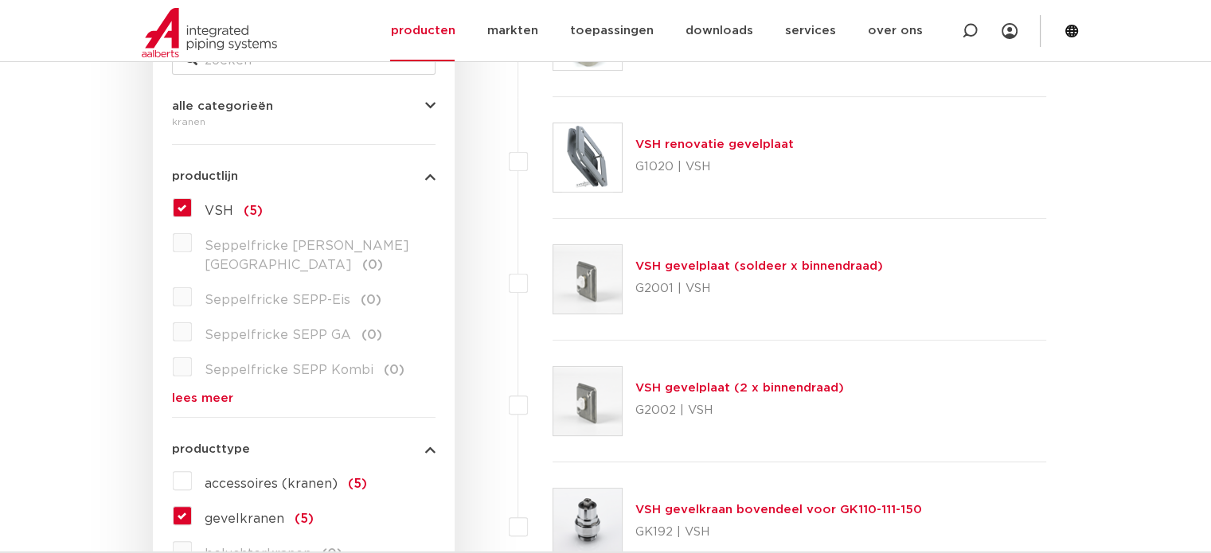
scroll to position [513, 0]
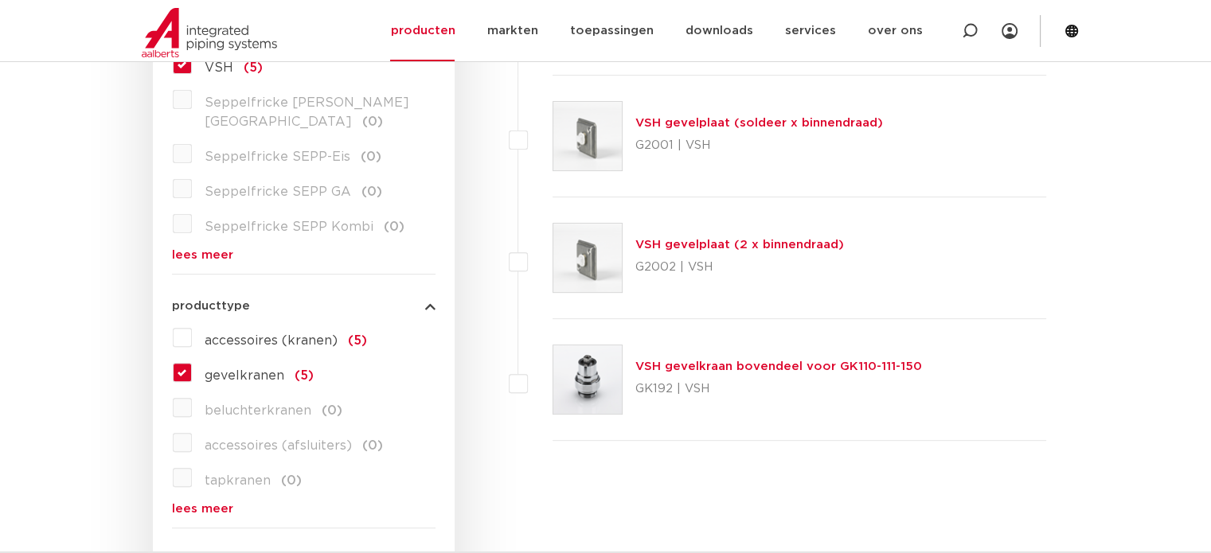
click at [695, 368] on link "VSH gevelkraan bovendeel voor GK110-111-150" at bounding box center [778, 367] width 287 height 12
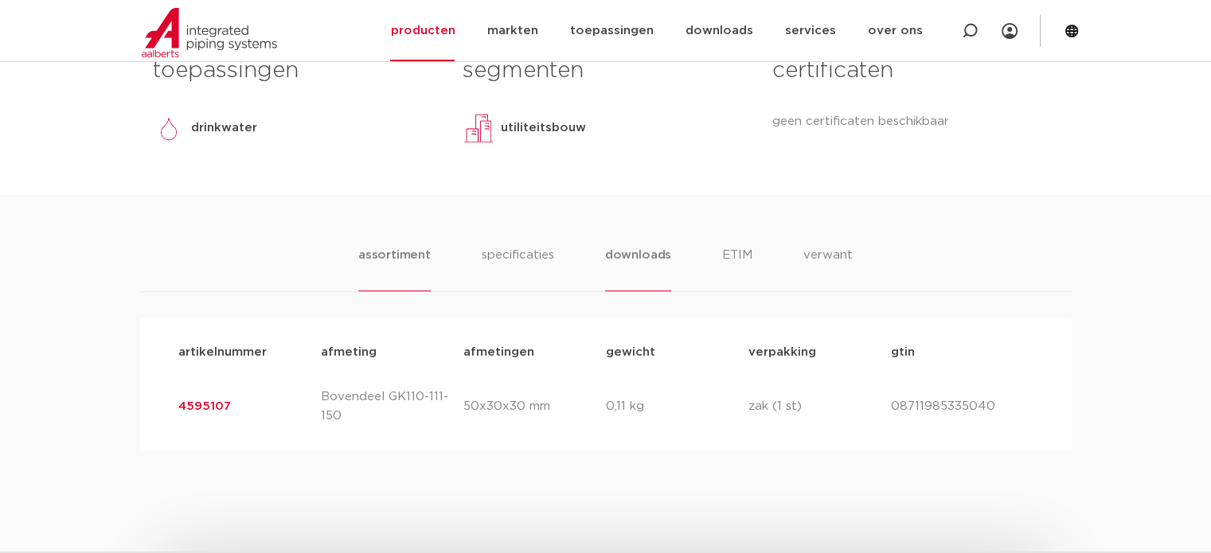
scroll to position [643, 0]
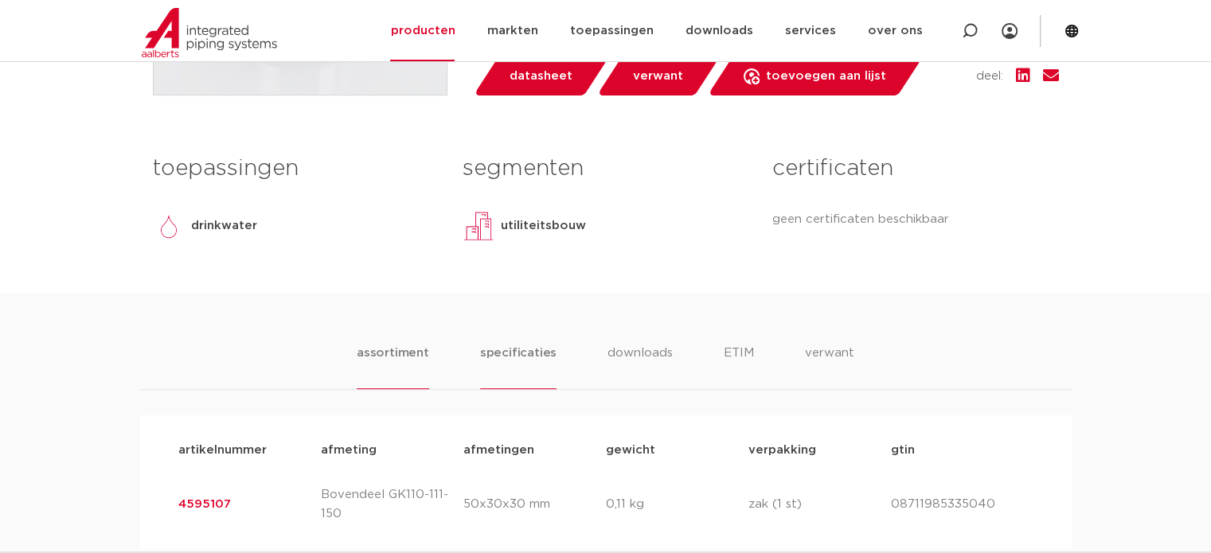
click at [524, 349] on li "specificaties" at bounding box center [518, 366] width 76 height 45
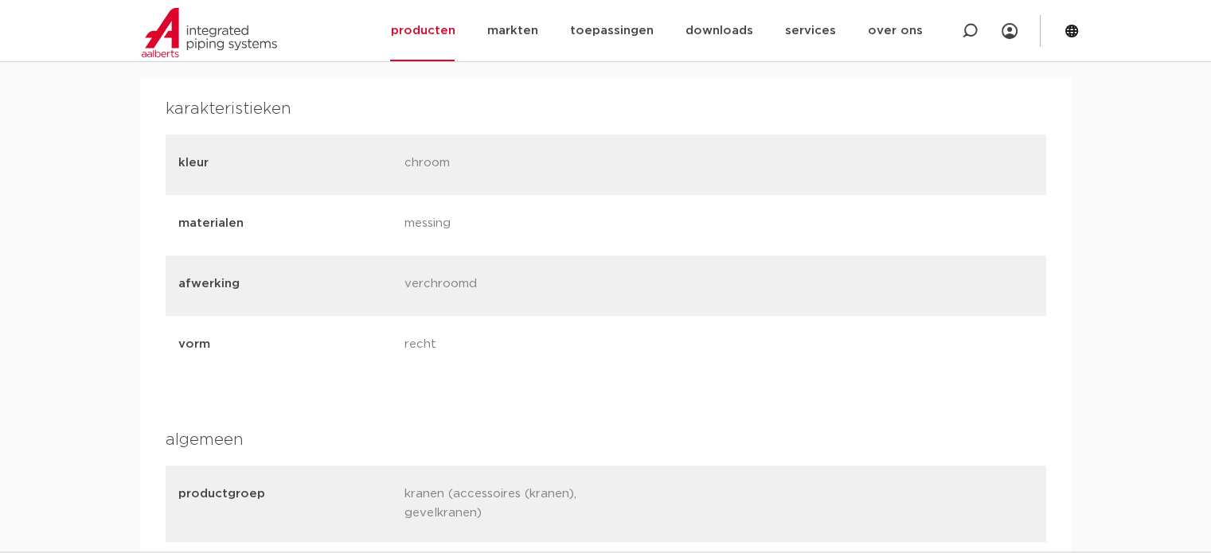
scroll to position [882, 0]
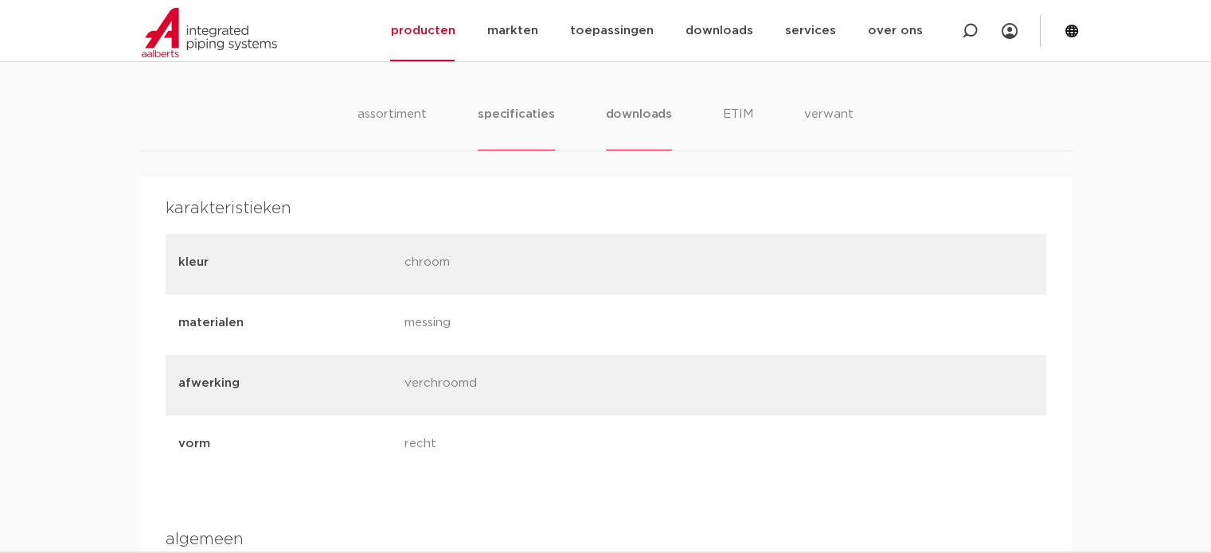
click at [638, 115] on li "downloads" at bounding box center [639, 127] width 66 height 45
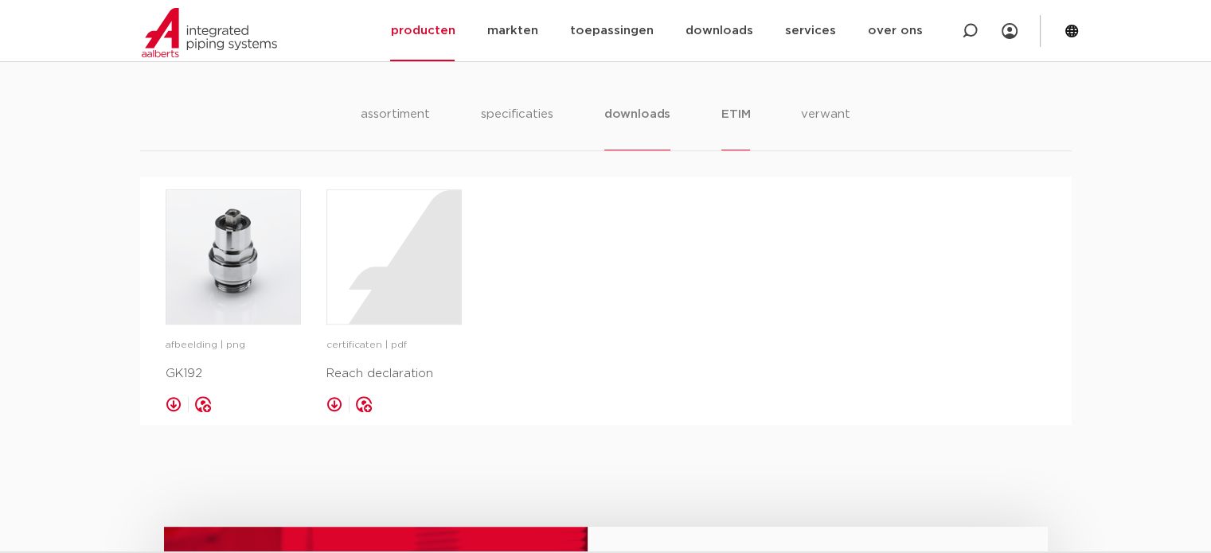
click at [738, 118] on li "ETIM" at bounding box center [735, 127] width 29 height 45
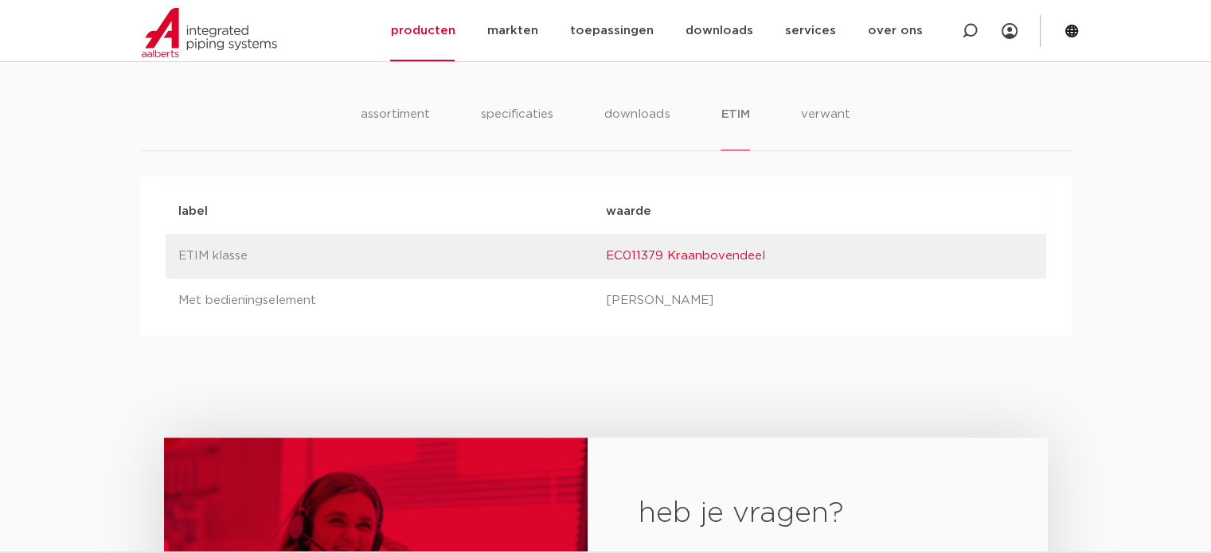
click at [850, 120] on div "assortiment specificaties downloads ETIM verwant" at bounding box center [605, 128] width 931 height 46
click at [837, 115] on li "verwant" at bounding box center [825, 127] width 49 height 45
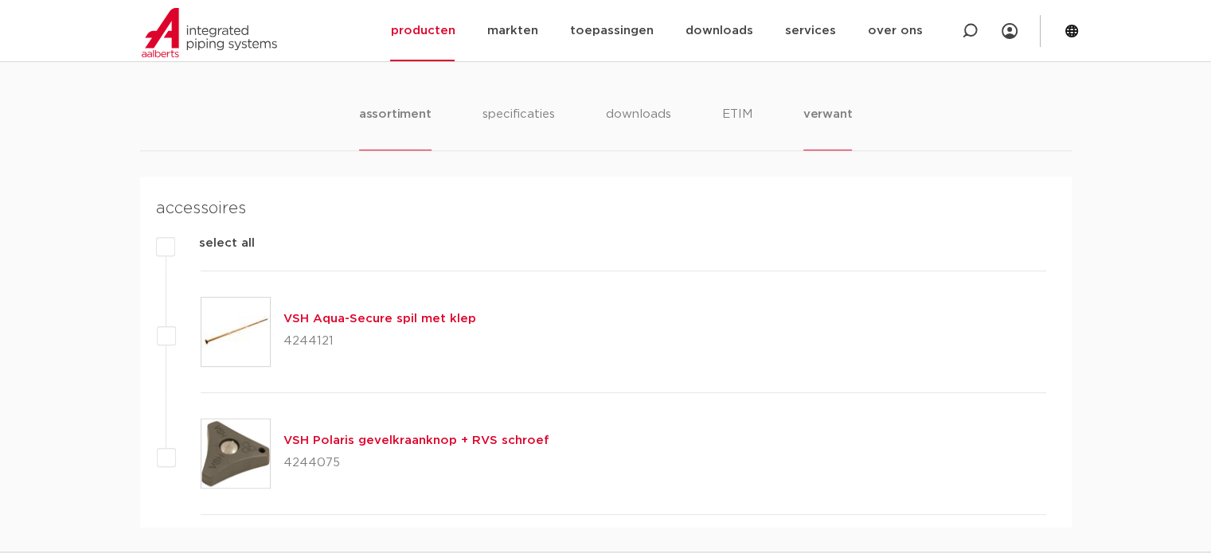
click at [401, 112] on li "assortiment" at bounding box center [395, 127] width 72 height 45
